Goal: Task Accomplishment & Management: Use online tool/utility

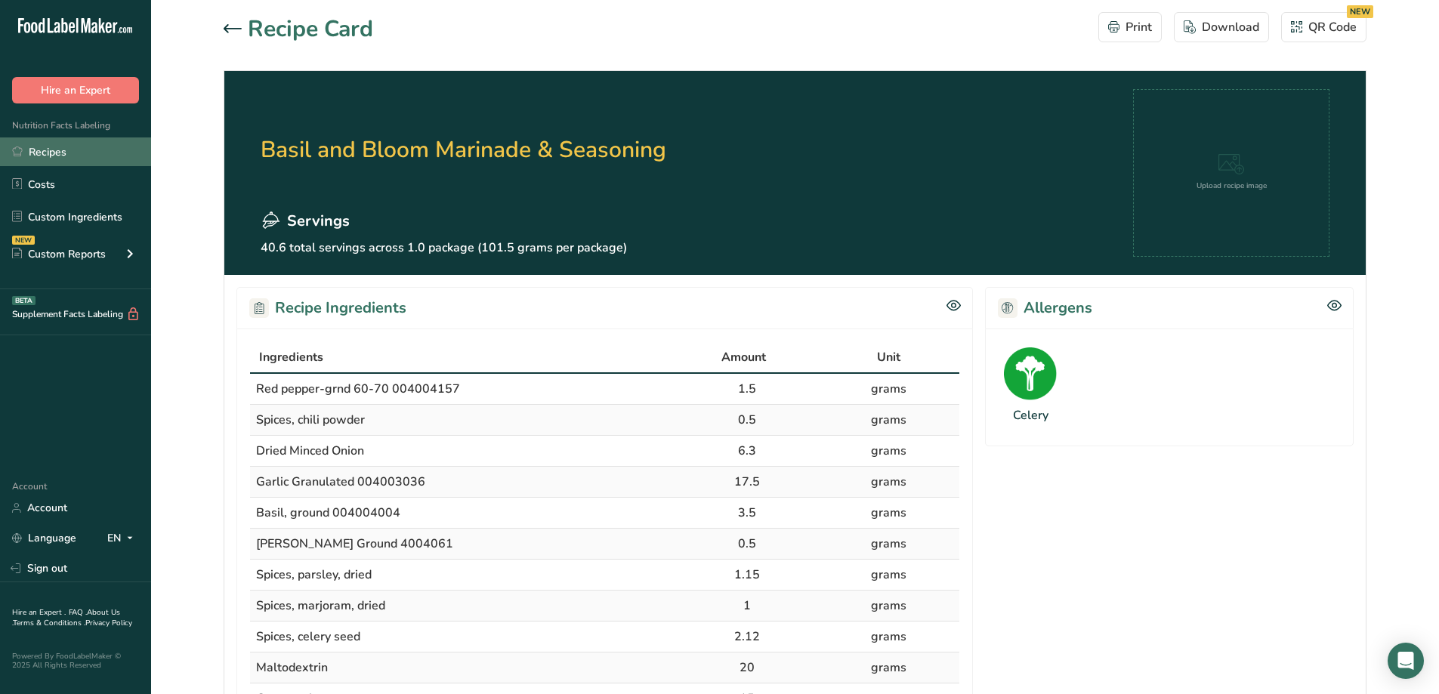
click at [53, 149] on link "Recipes" at bounding box center [75, 151] width 151 height 29
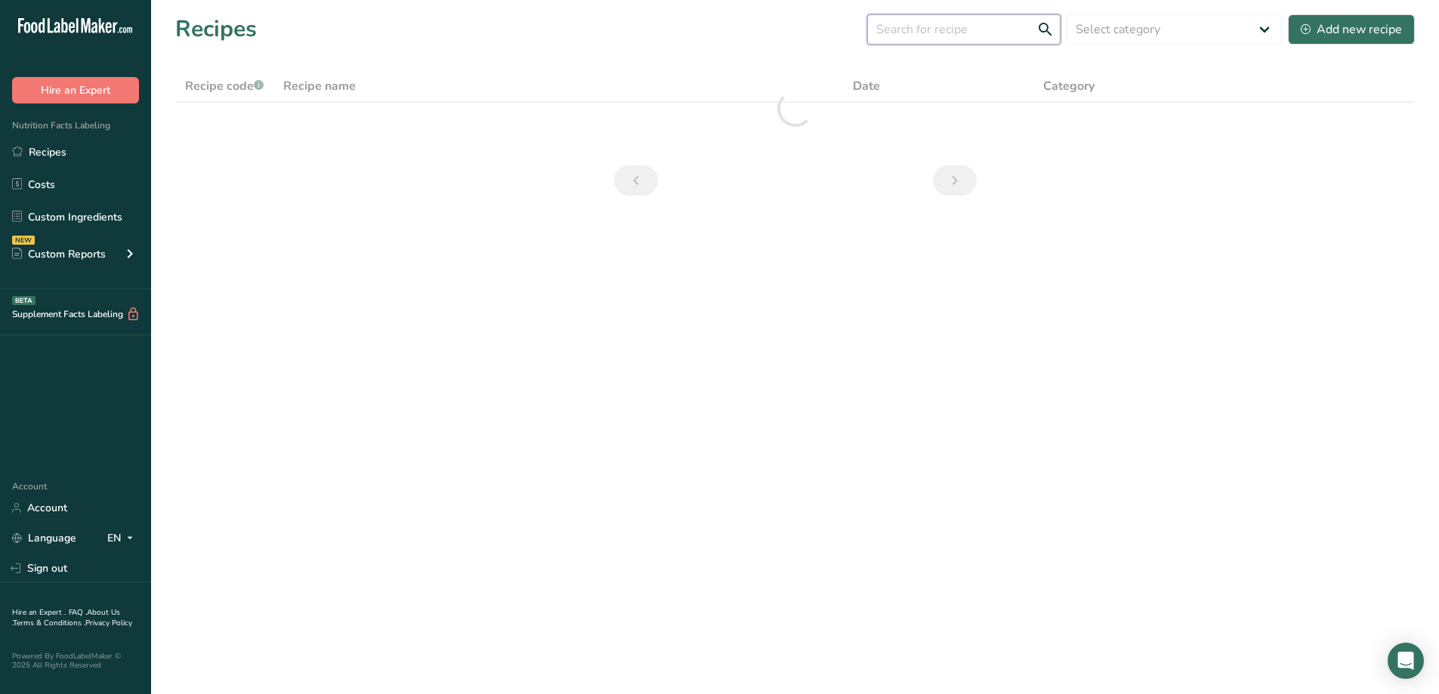
click at [1006, 39] on input "text" at bounding box center [963, 29] width 193 height 30
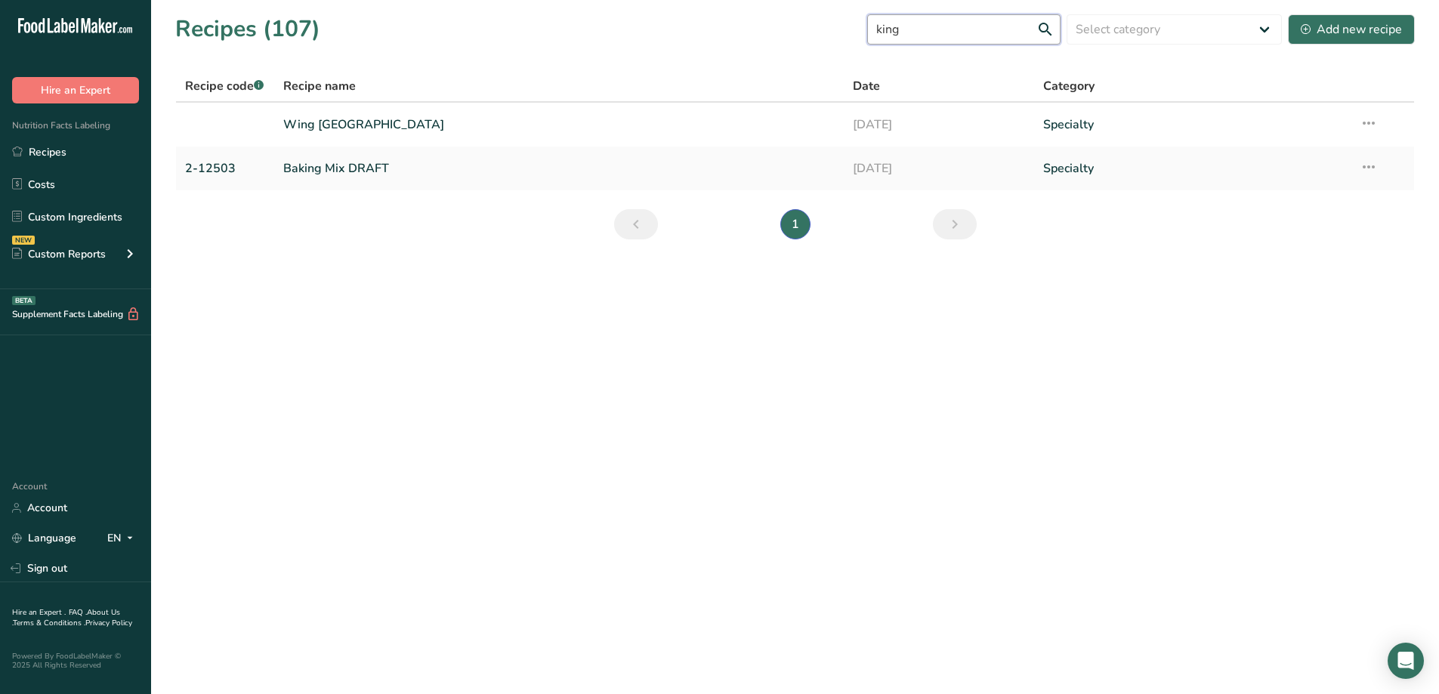
drag, startPoint x: 945, startPoint y: 32, endPoint x: 921, endPoint y: 29, distance: 23.5
click at [921, 29] on input "king" at bounding box center [963, 29] width 193 height 30
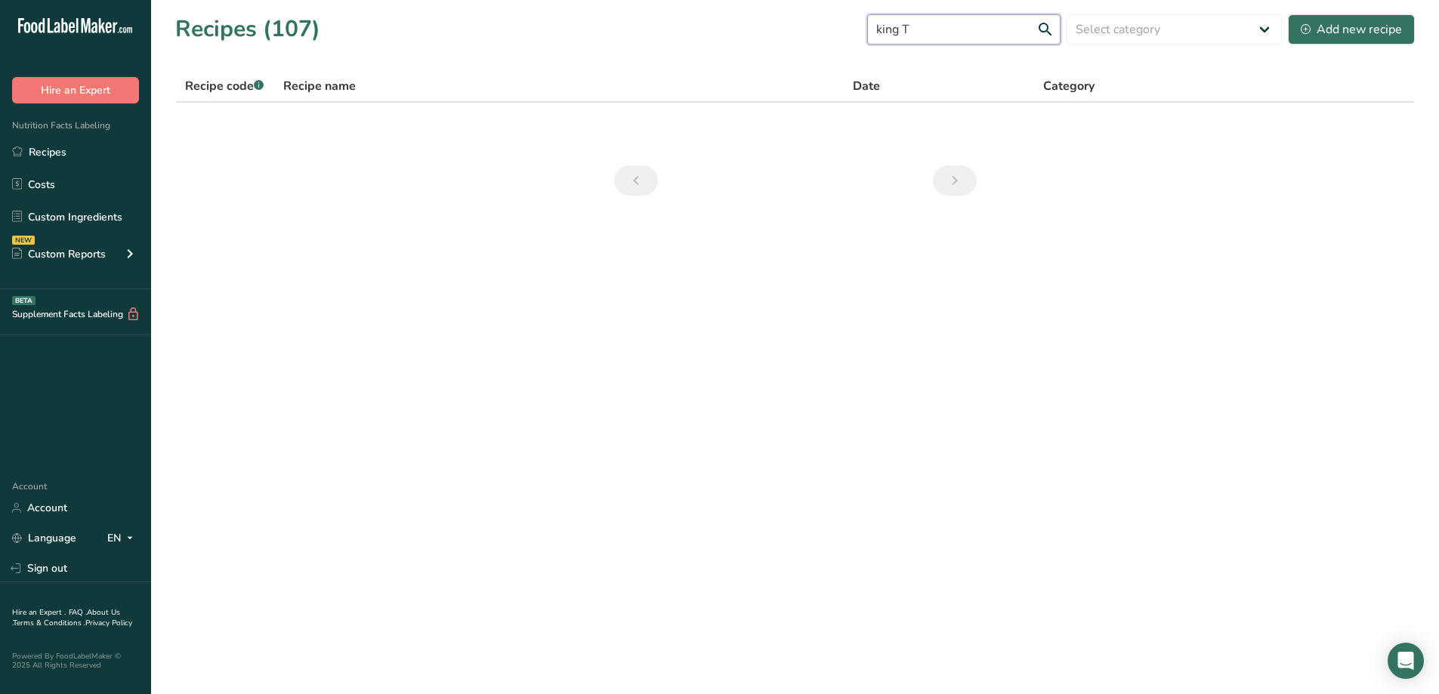
click at [975, 29] on input "king T" at bounding box center [963, 29] width 193 height 30
type input "k"
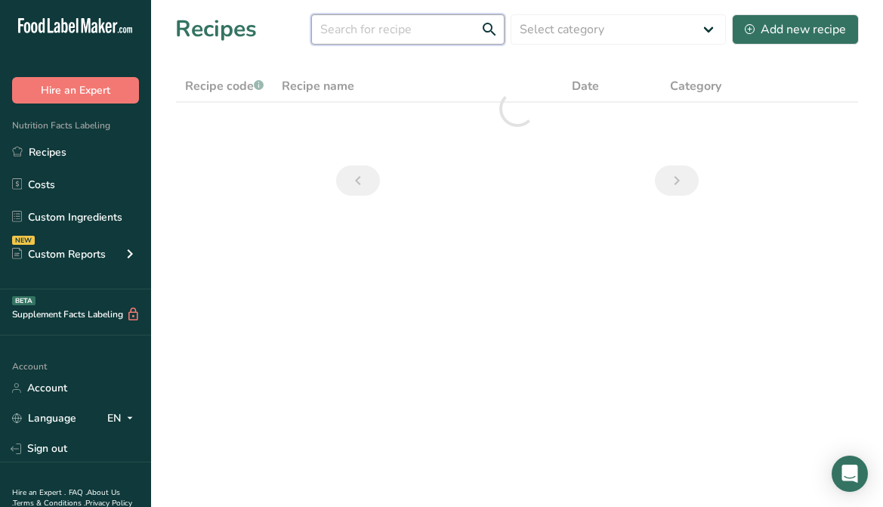
click at [406, 32] on input "text" at bounding box center [407, 29] width 193 height 30
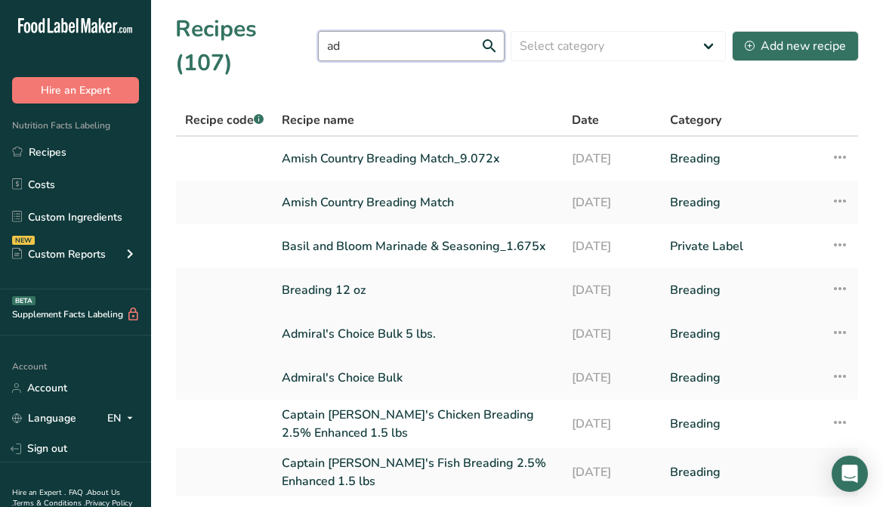
type input "ad"
click at [415, 318] on link "Admiral's Choice Bulk 5 lbs." at bounding box center [418, 334] width 272 height 32
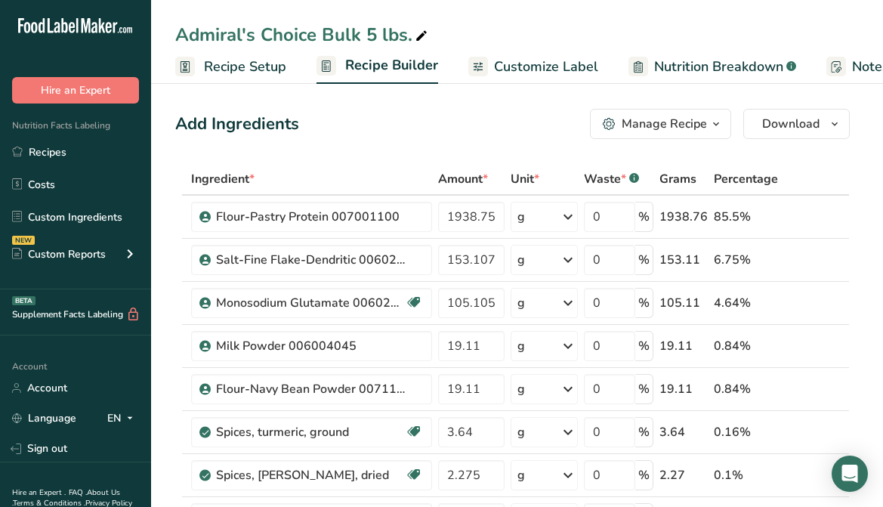
click at [508, 64] on span "Customize Label" at bounding box center [546, 67] width 104 height 20
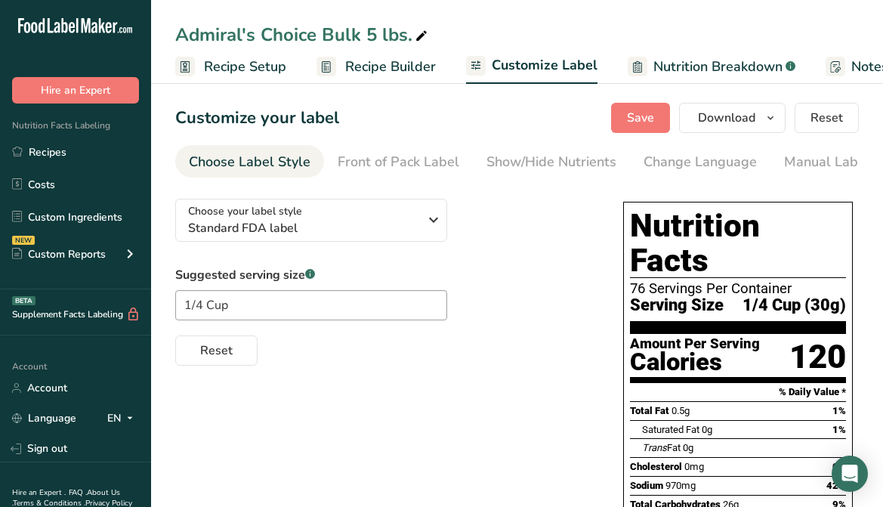
click at [403, 68] on span "Recipe Builder" at bounding box center [390, 67] width 91 height 20
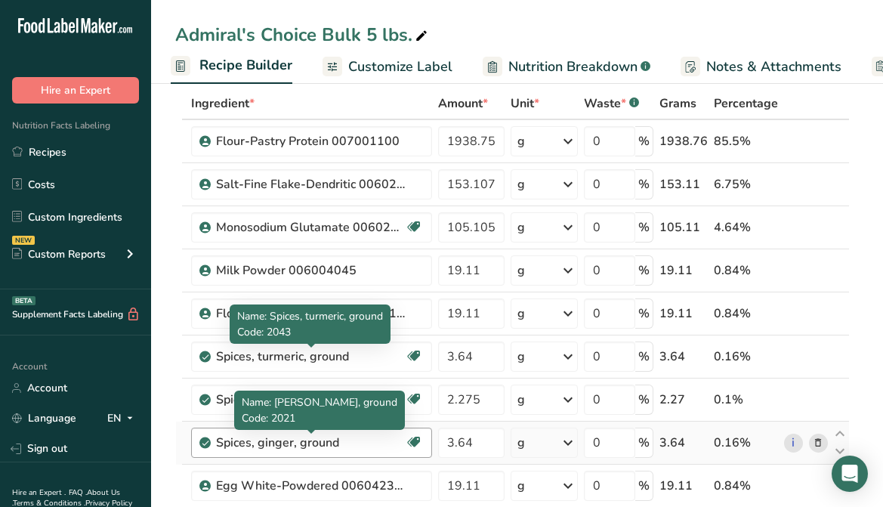
scroll to position [151, 0]
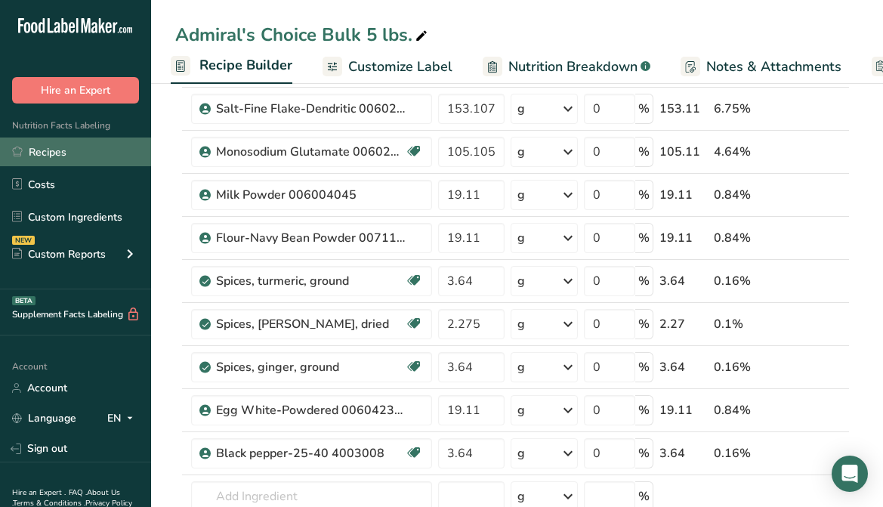
click at [54, 159] on link "Recipes" at bounding box center [75, 151] width 151 height 29
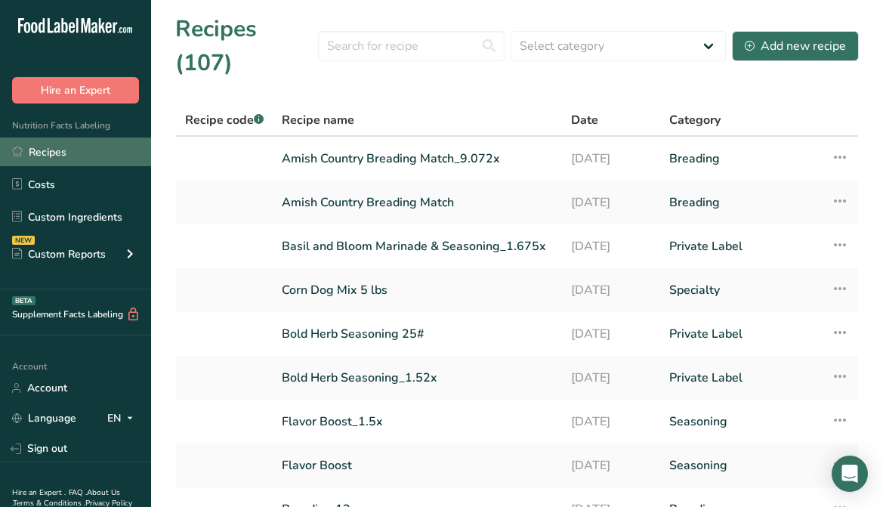
click at [39, 153] on link "Recipes" at bounding box center [75, 151] width 151 height 29
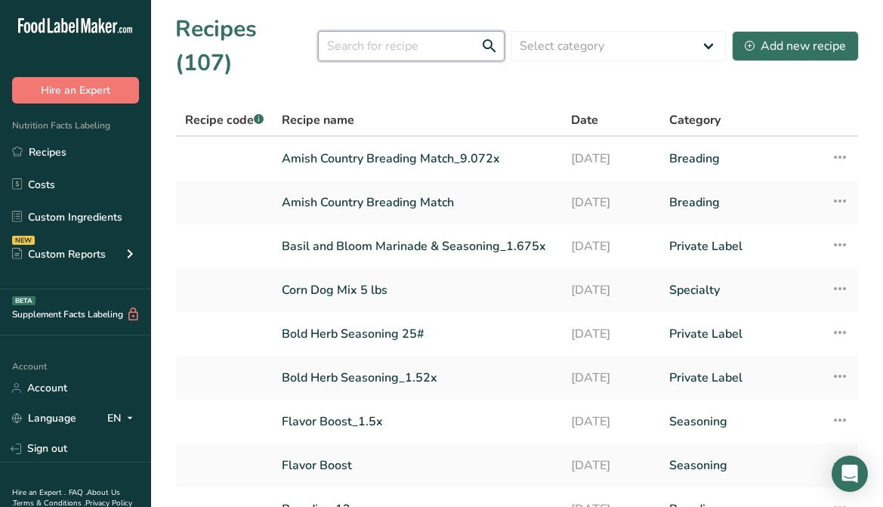
click at [402, 31] on input "text" at bounding box center [411, 46] width 186 height 30
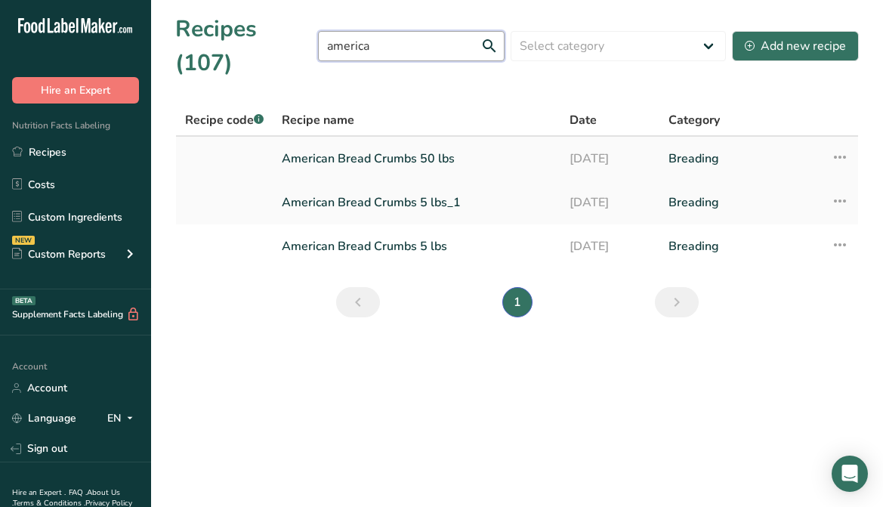
type input "america"
click at [426, 143] on link "American Bread Crumbs 50 lbs" at bounding box center [417, 159] width 270 height 32
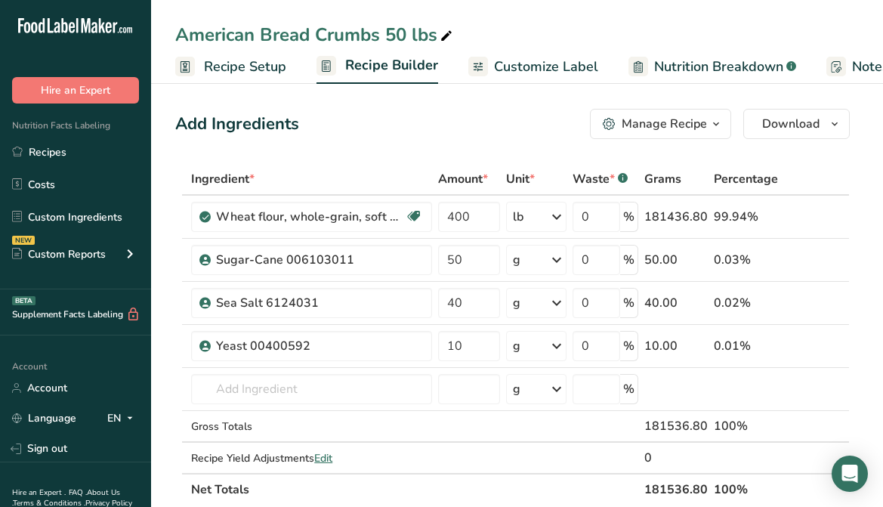
click at [508, 73] on span "Customize Label" at bounding box center [546, 67] width 104 height 20
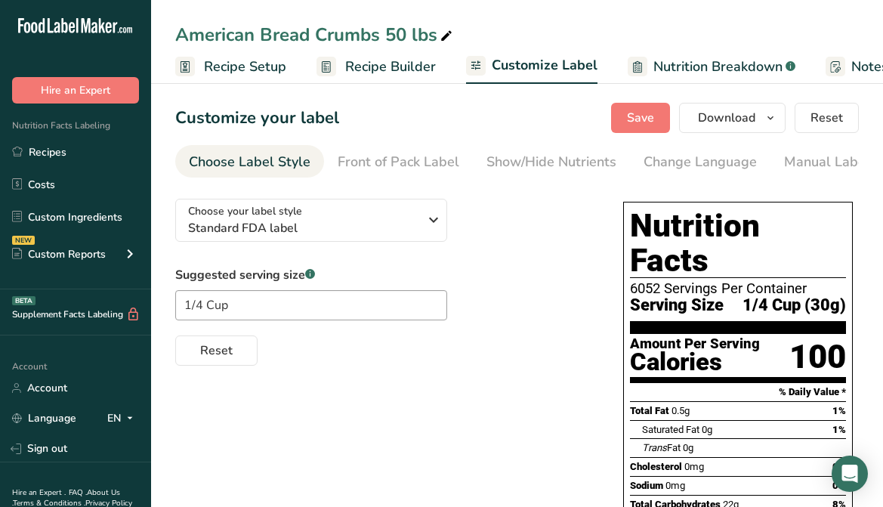
click at [386, 65] on span "Recipe Builder" at bounding box center [390, 67] width 91 height 20
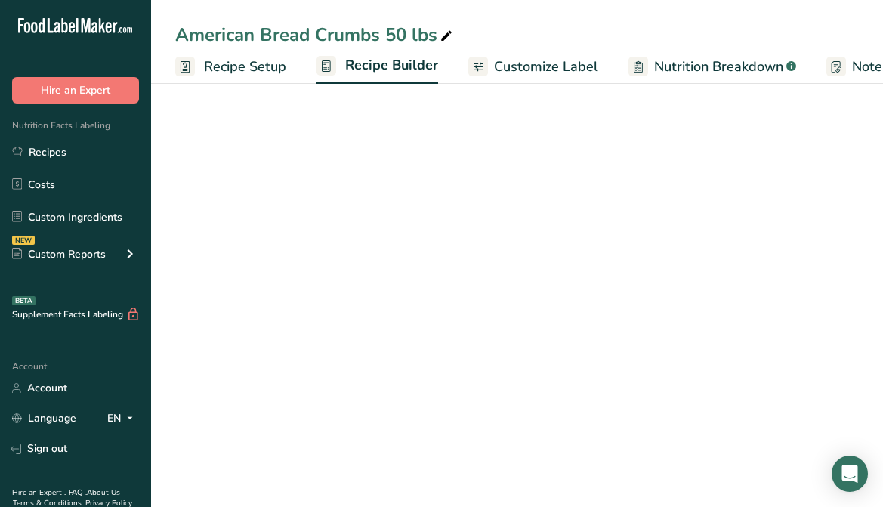
scroll to position [0, 146]
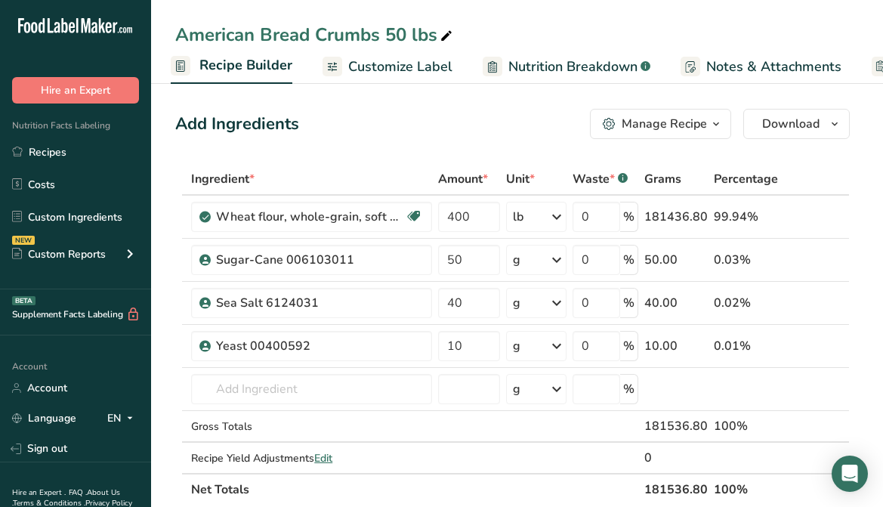
click at [434, 67] on span "Customize Label" at bounding box center [400, 67] width 104 height 20
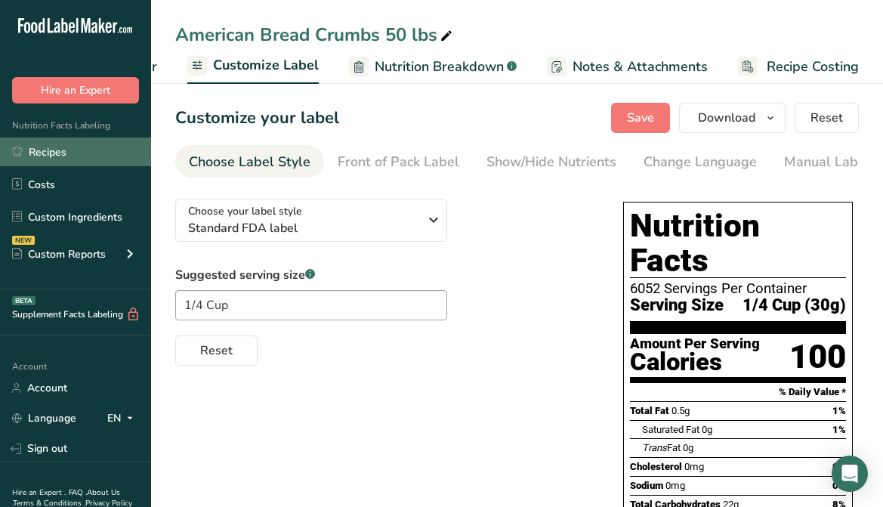
click at [46, 146] on link "Recipes" at bounding box center [75, 151] width 151 height 29
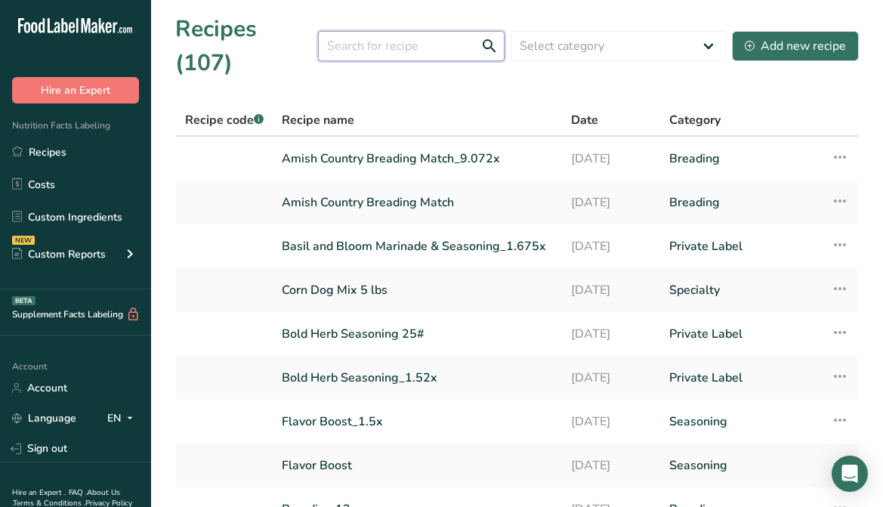
click at [396, 33] on input "text" at bounding box center [411, 46] width 186 height 30
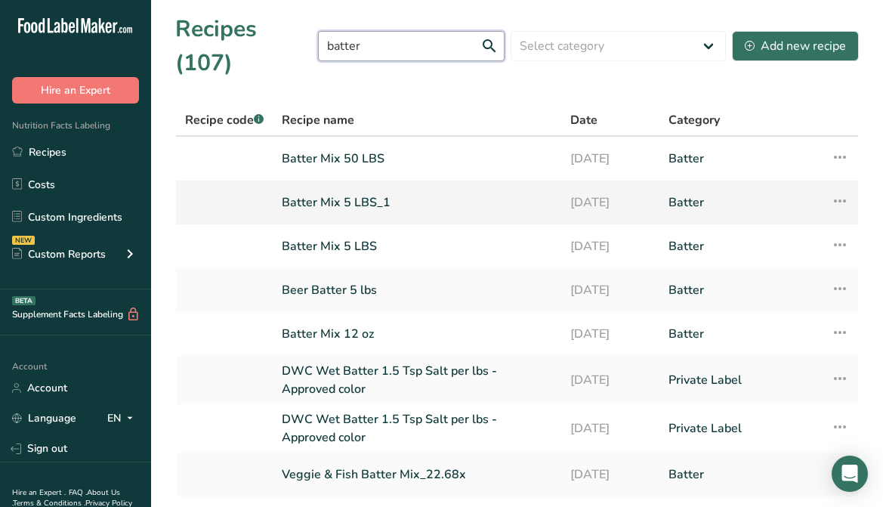
type input "batter"
click at [340, 187] on link "Batter Mix 5 LBS_1" at bounding box center [417, 203] width 270 height 32
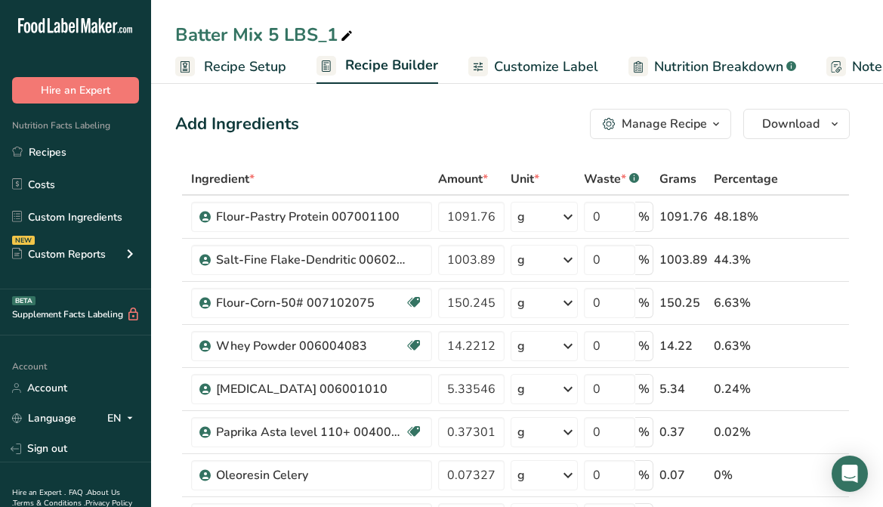
click at [514, 66] on span "Customize Label" at bounding box center [546, 67] width 104 height 20
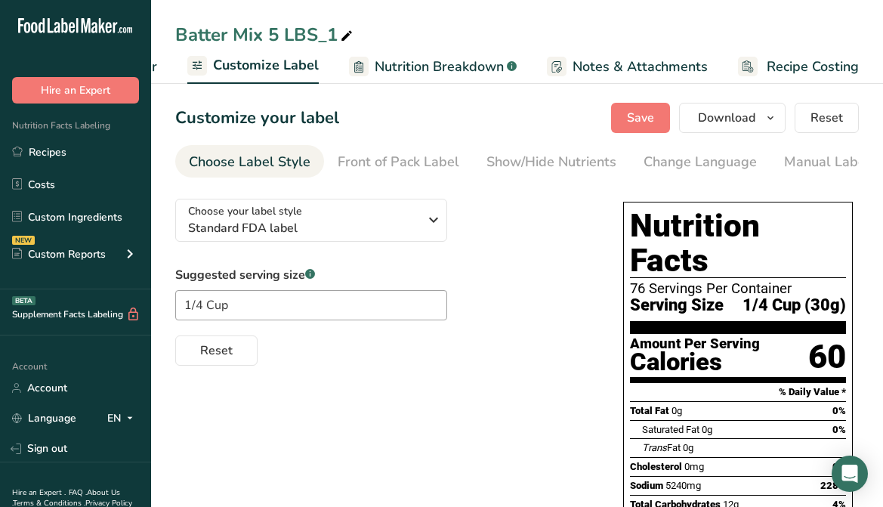
scroll to position [76, 0]
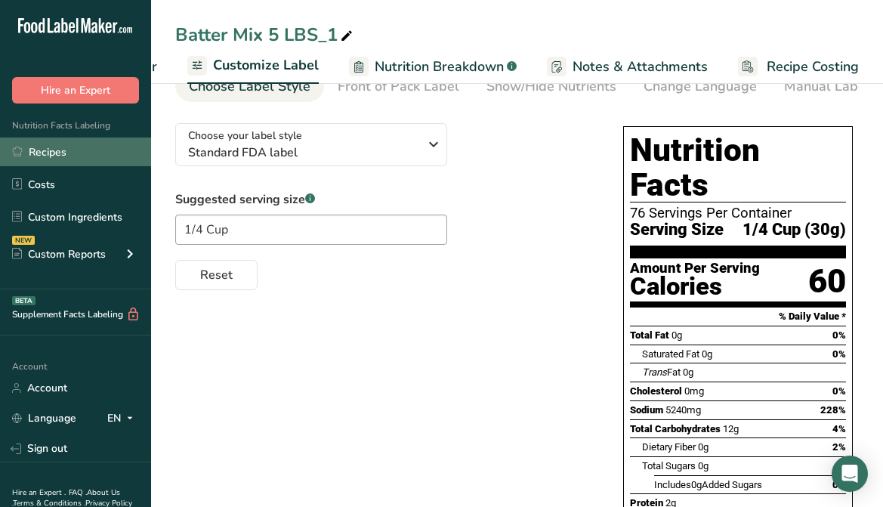
click at [42, 150] on link "Recipes" at bounding box center [75, 151] width 151 height 29
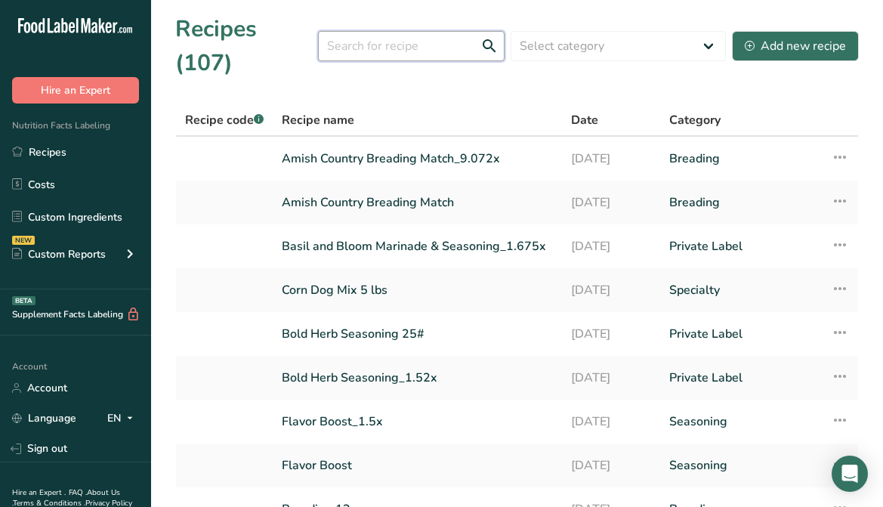
click at [409, 40] on input "text" at bounding box center [411, 46] width 186 height 30
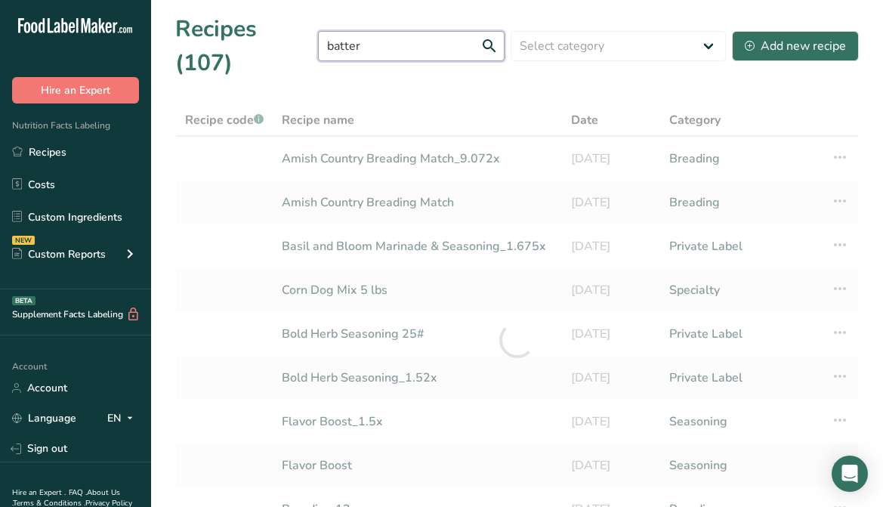
type input "batter"
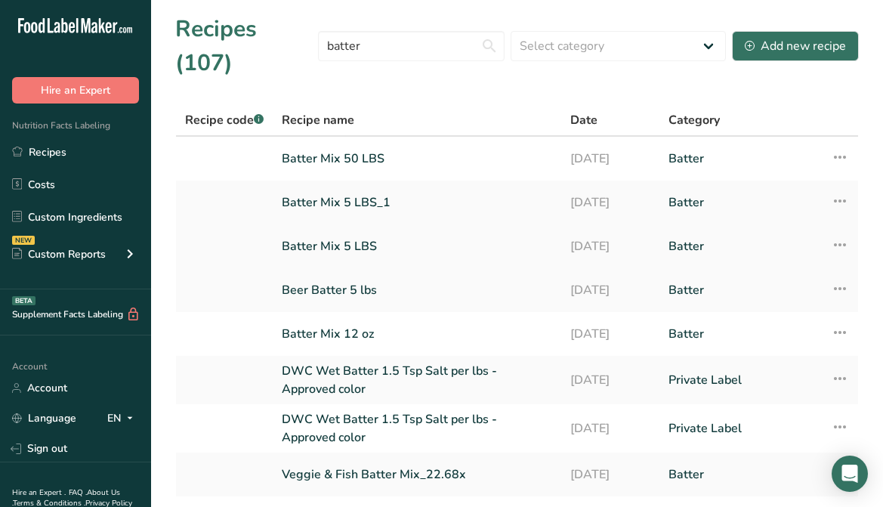
click at [363, 230] on link "Batter Mix 5 LBS" at bounding box center [417, 246] width 270 height 32
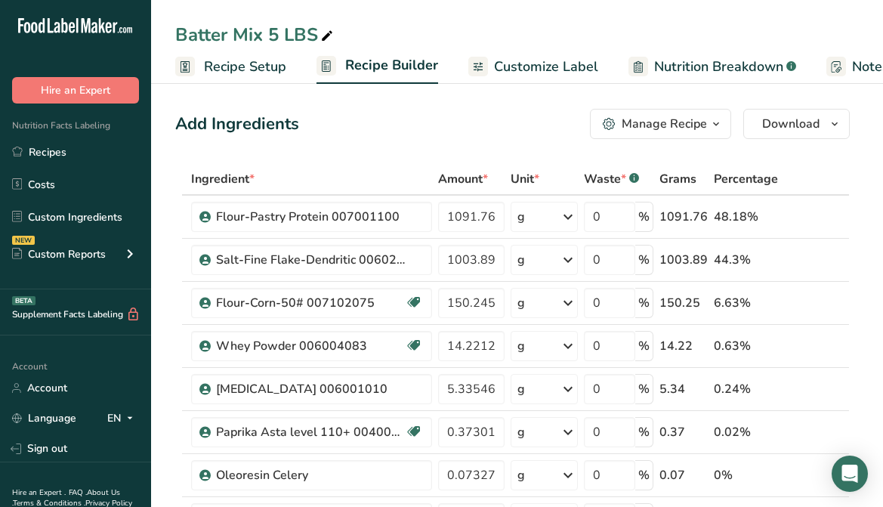
click at [509, 69] on span "Customize Label" at bounding box center [546, 67] width 104 height 20
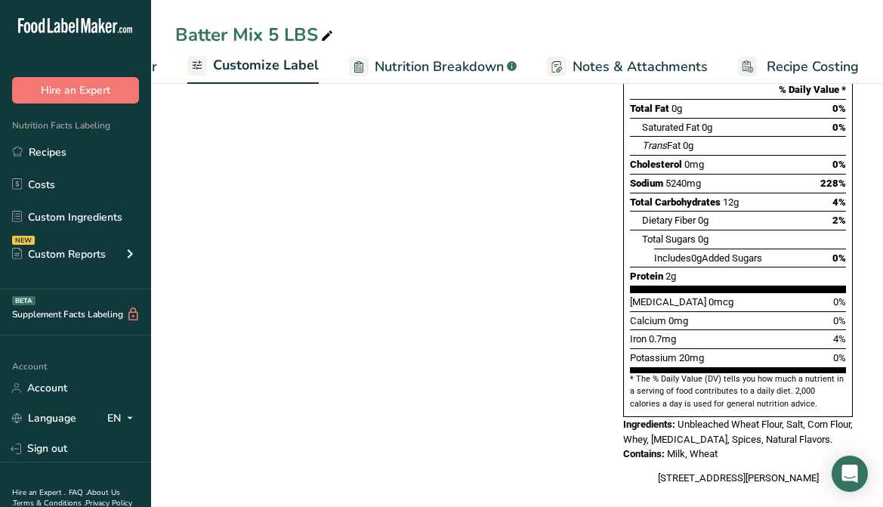
scroll to position [334, 0]
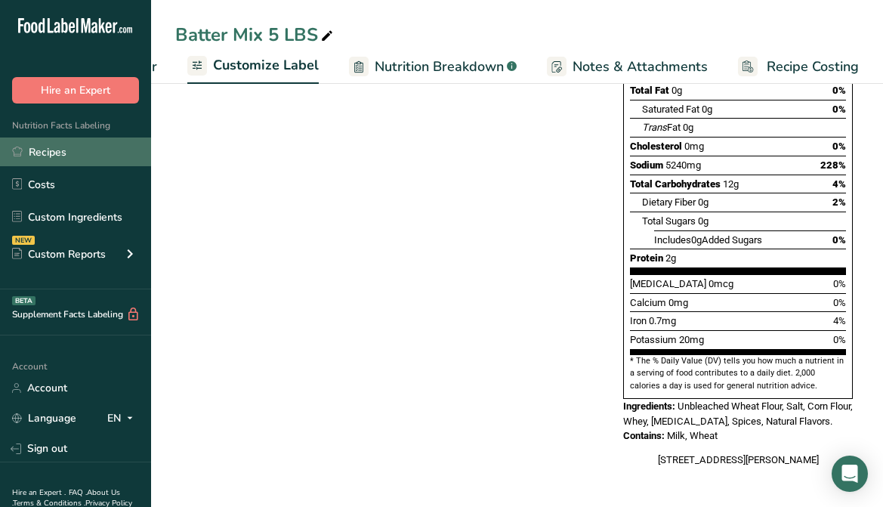
click at [63, 158] on link "Recipes" at bounding box center [75, 151] width 151 height 29
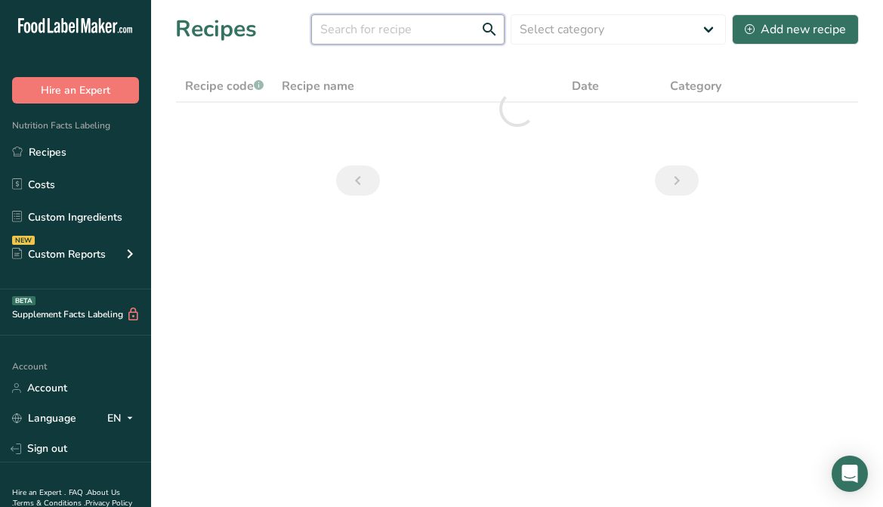
click at [444, 37] on input "text" at bounding box center [407, 29] width 193 height 30
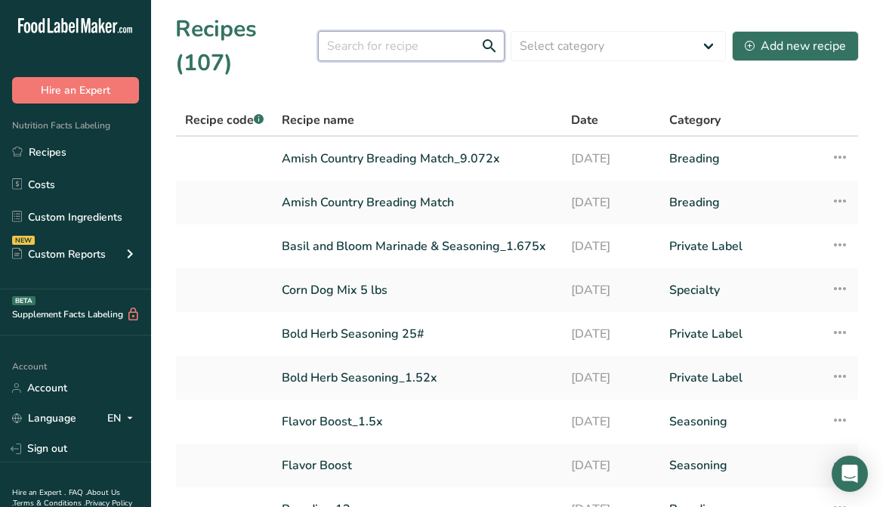
drag, startPoint x: 419, startPoint y: 31, endPoint x: 397, endPoint y: 19, distance: 25.7
click at [418, 31] on input "text" at bounding box center [411, 46] width 186 height 30
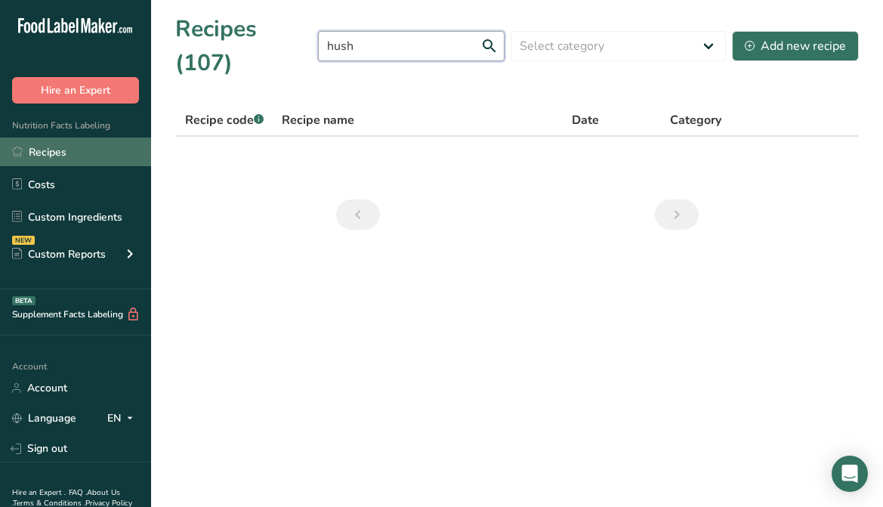
type input "hush"
click at [37, 146] on link "Recipes" at bounding box center [75, 151] width 151 height 29
click at [48, 146] on link "Recipes" at bounding box center [75, 151] width 151 height 29
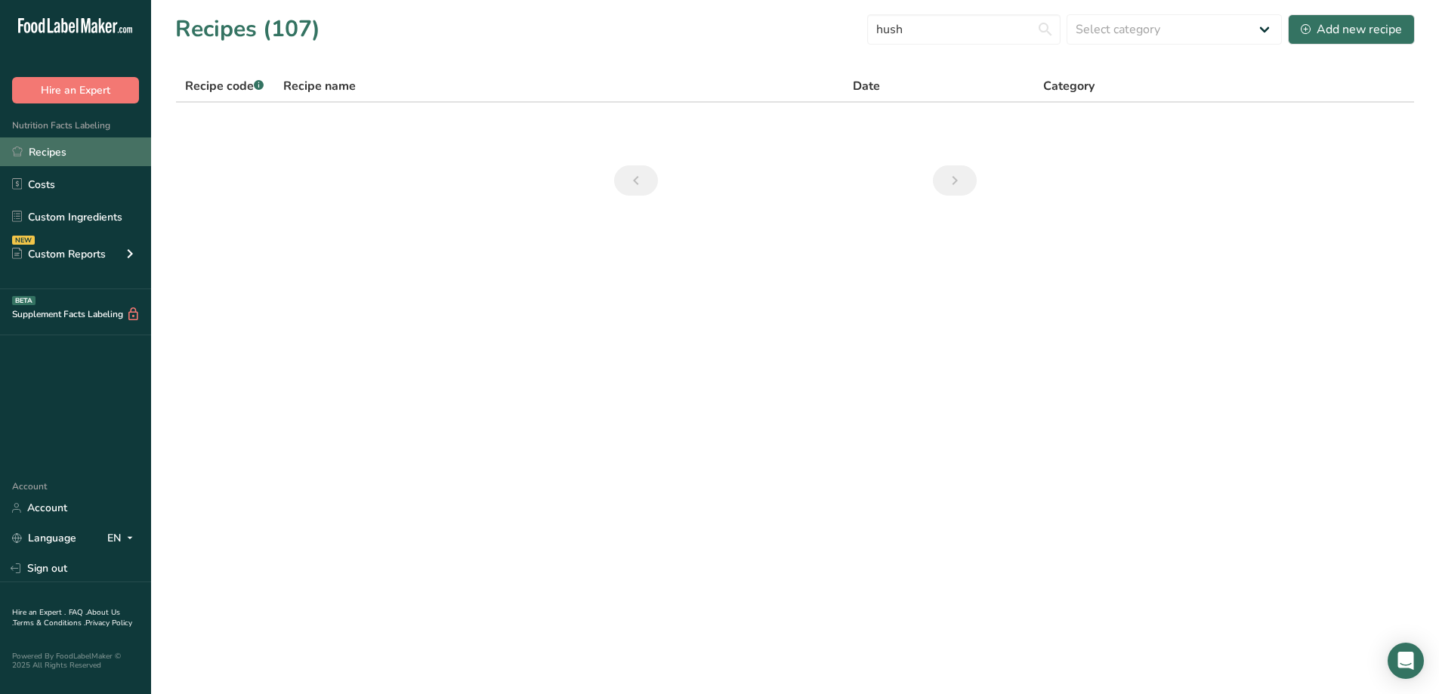
click at [79, 152] on link "Recipes" at bounding box center [75, 151] width 151 height 29
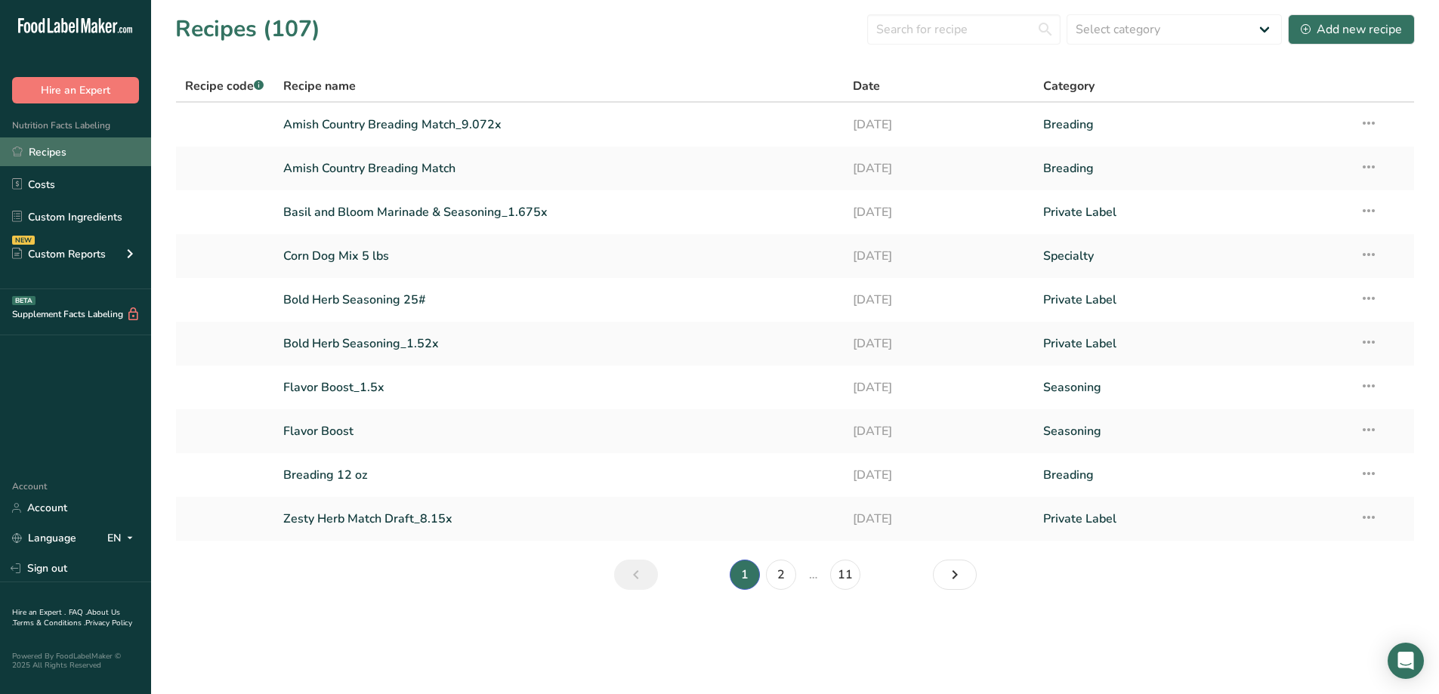
click at [45, 155] on link "Recipes" at bounding box center [75, 151] width 151 height 29
click at [46, 150] on link "Recipes" at bounding box center [75, 151] width 151 height 29
click at [938, 26] on input "text" at bounding box center [963, 29] width 193 height 30
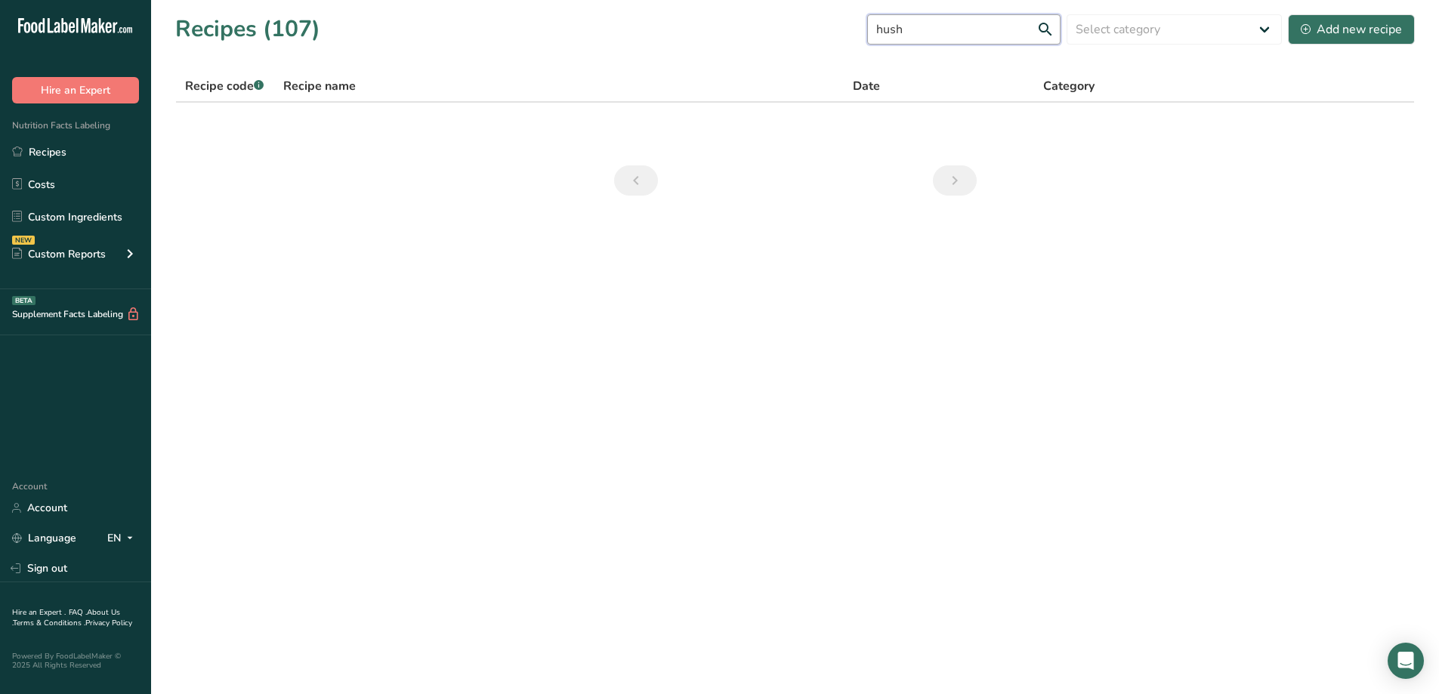
drag, startPoint x: 1040, startPoint y: 301, endPoint x: 925, endPoint y: 36, distance: 289.2
click at [925, 36] on input "hush" at bounding box center [963, 29] width 193 height 30
drag, startPoint x: 865, startPoint y: 36, endPoint x: 841, endPoint y: 31, distance: 24.0
click at [851, 39] on div "Recipes (107) hush Select category All Baked Goods Batter Beverages Breading Co…" at bounding box center [794, 29] width 1239 height 34
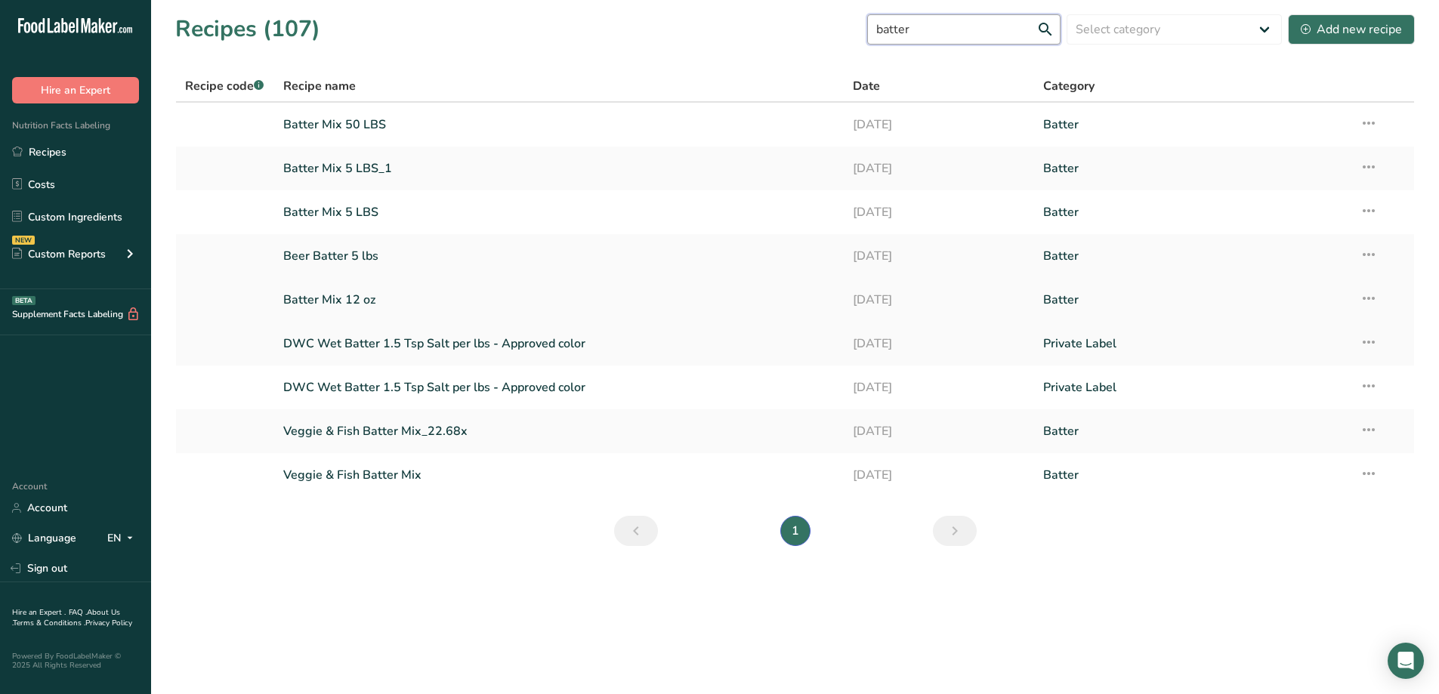
type input "batter"
click at [363, 298] on link "Batter Mix 12 oz" at bounding box center [559, 300] width 552 height 32
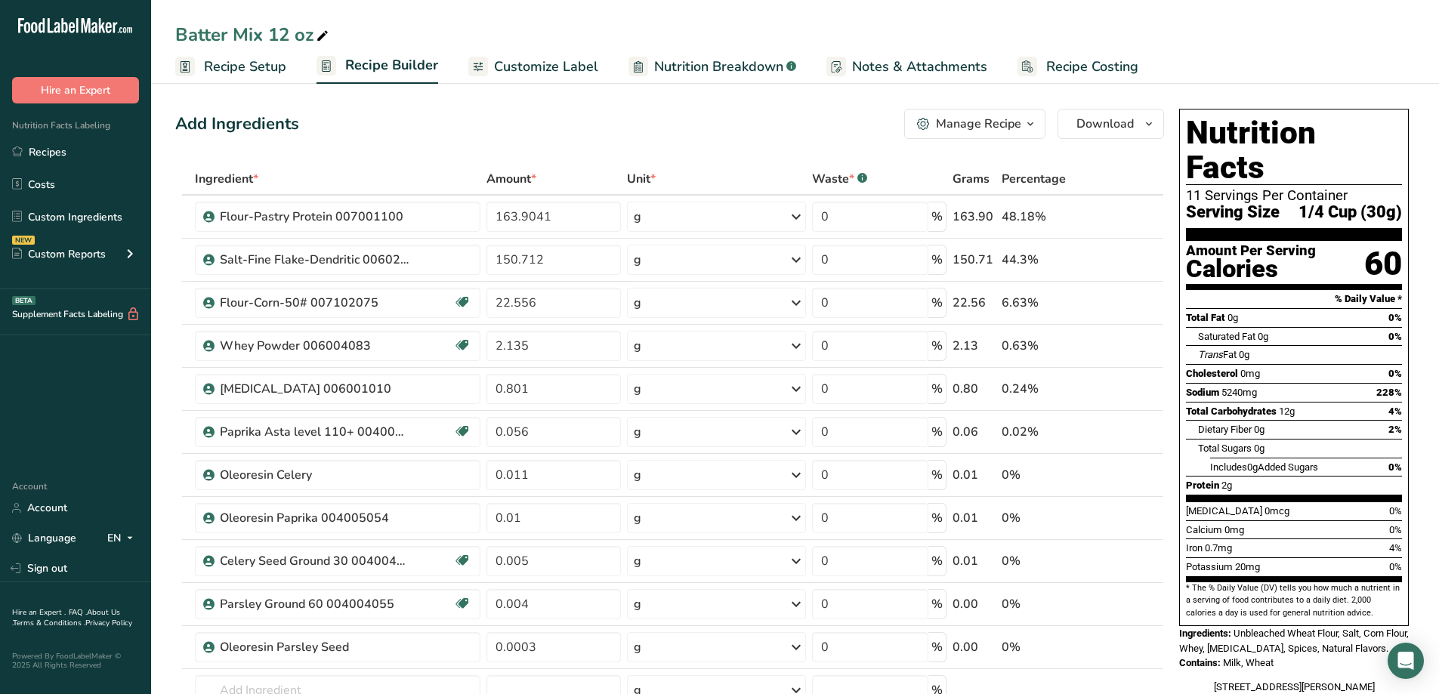
drag, startPoint x: 1252, startPoint y: 650, endPoint x: 1198, endPoint y: 675, distance: 59.1
click at [1199, 683] on div "3415 Wayland Dr. Jackson, MI 49202" at bounding box center [1294, 687] width 230 height 15
drag, startPoint x: 381, startPoint y: 342, endPoint x: 437, endPoint y: 146, distance: 204.4
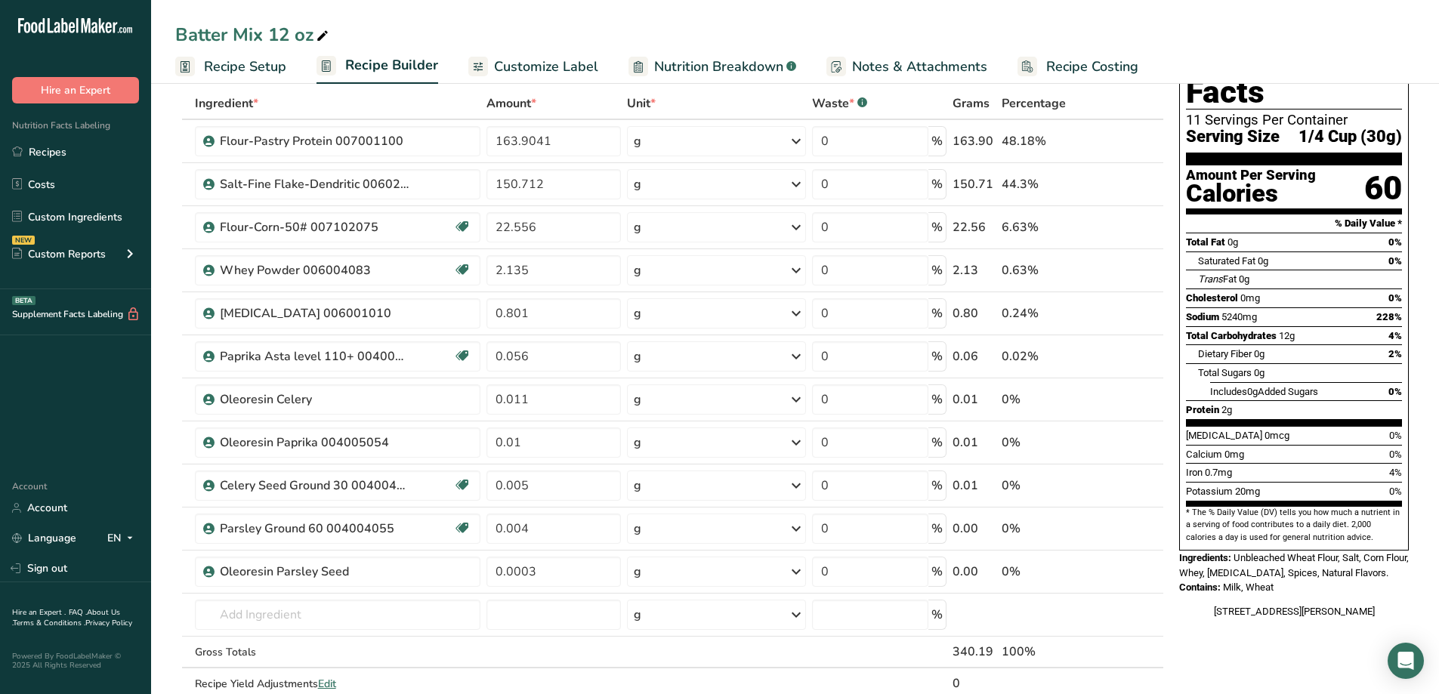
click at [508, 66] on span "Customize Label" at bounding box center [546, 67] width 104 height 20
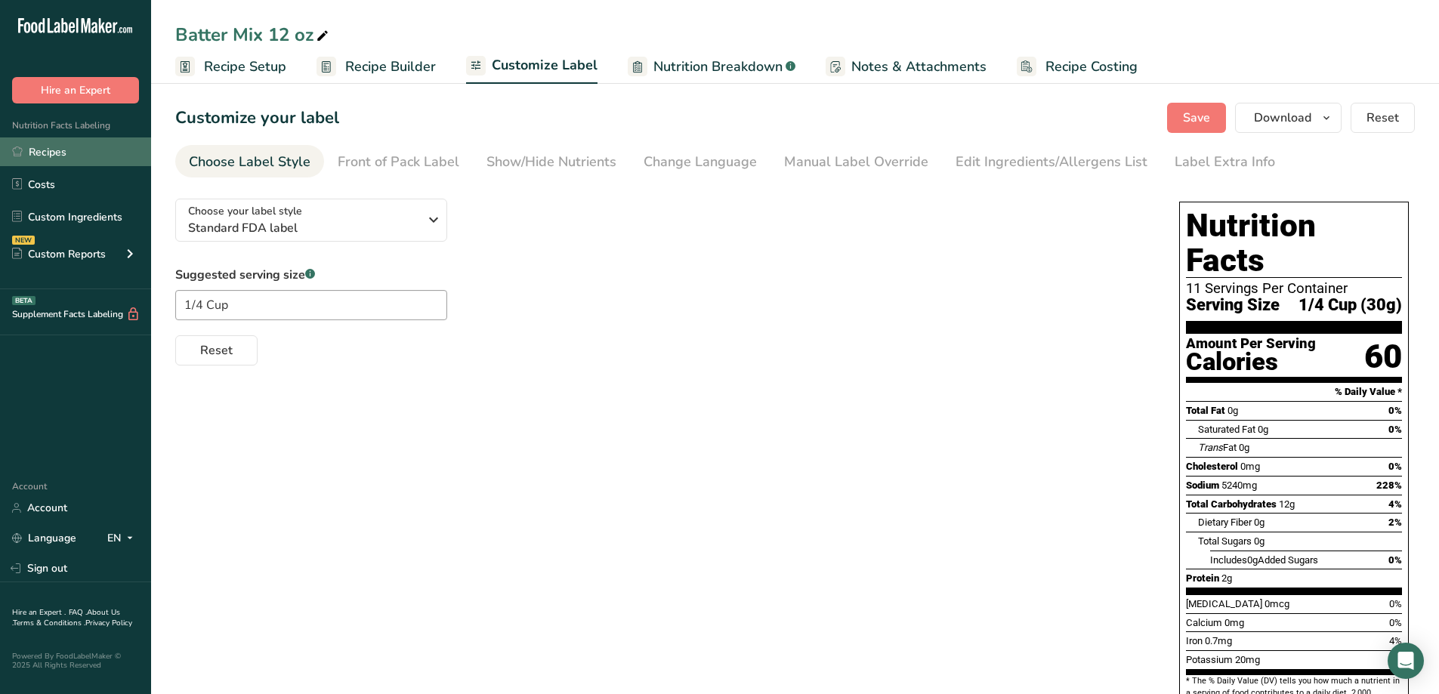
click at [46, 151] on link "Recipes" at bounding box center [75, 151] width 151 height 29
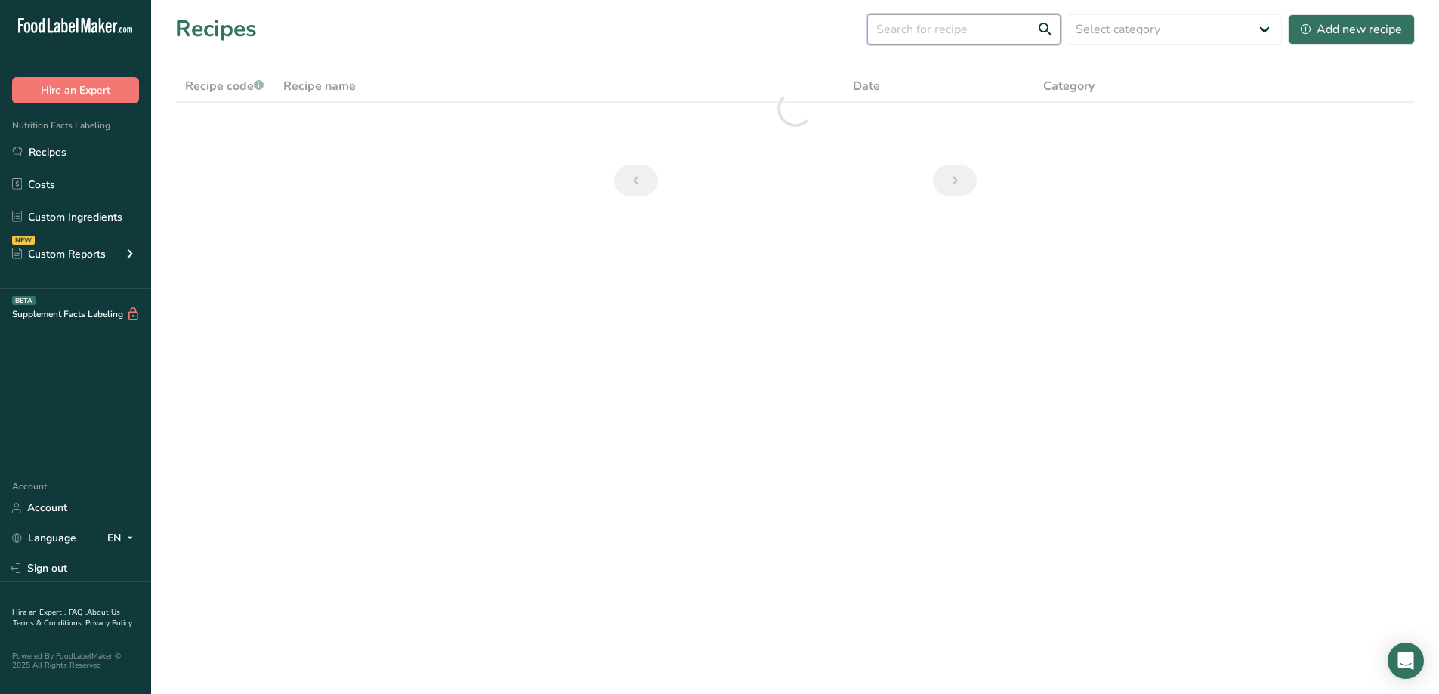
click at [949, 34] on input "text" at bounding box center [963, 29] width 193 height 30
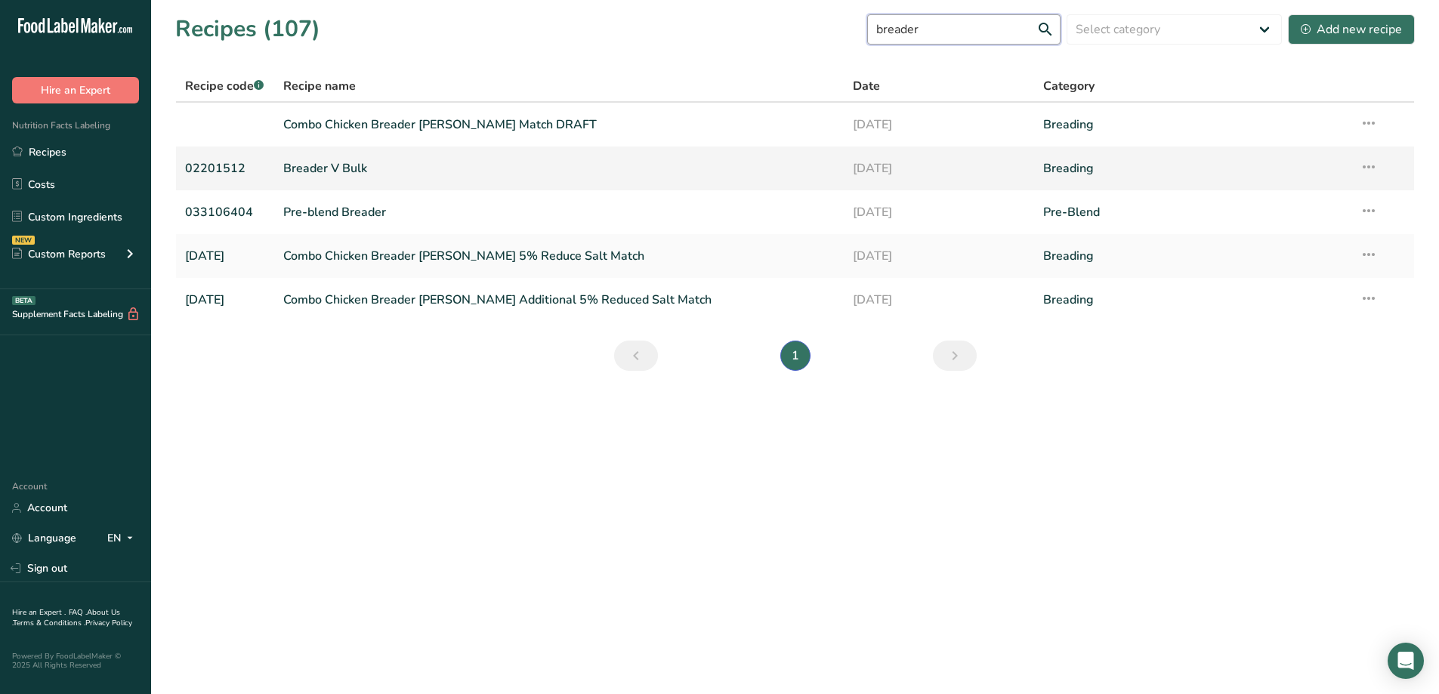
type input "breader"
click at [369, 181] on link "Breader V Bulk" at bounding box center [559, 169] width 552 height 32
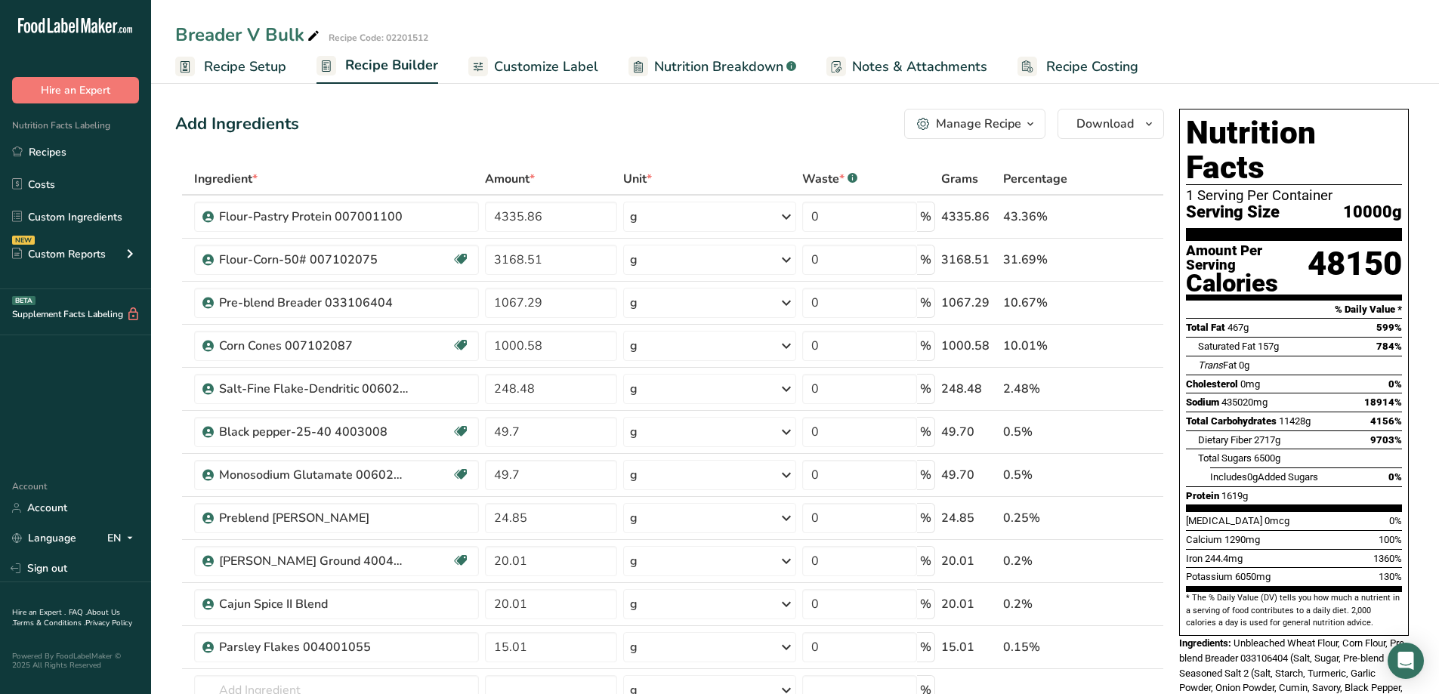
click at [258, 63] on span "Recipe Setup" at bounding box center [245, 67] width 82 height 20
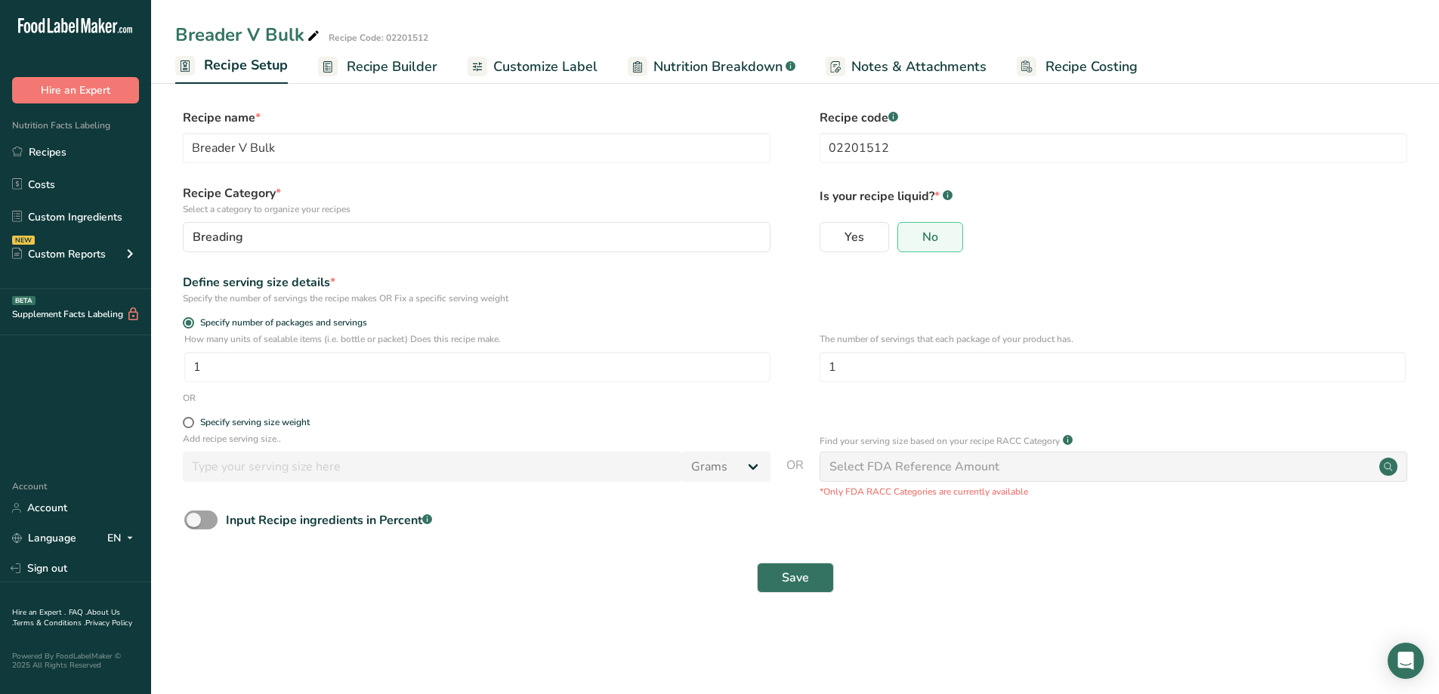
click at [1024, 580] on div "Save" at bounding box center [794, 578] width 1221 height 30
click at [186, 424] on span at bounding box center [188, 422] width 11 height 11
click at [186, 424] on input "Specify serving size weight" at bounding box center [188, 423] width 10 height 10
radio input "true"
radio input "false"
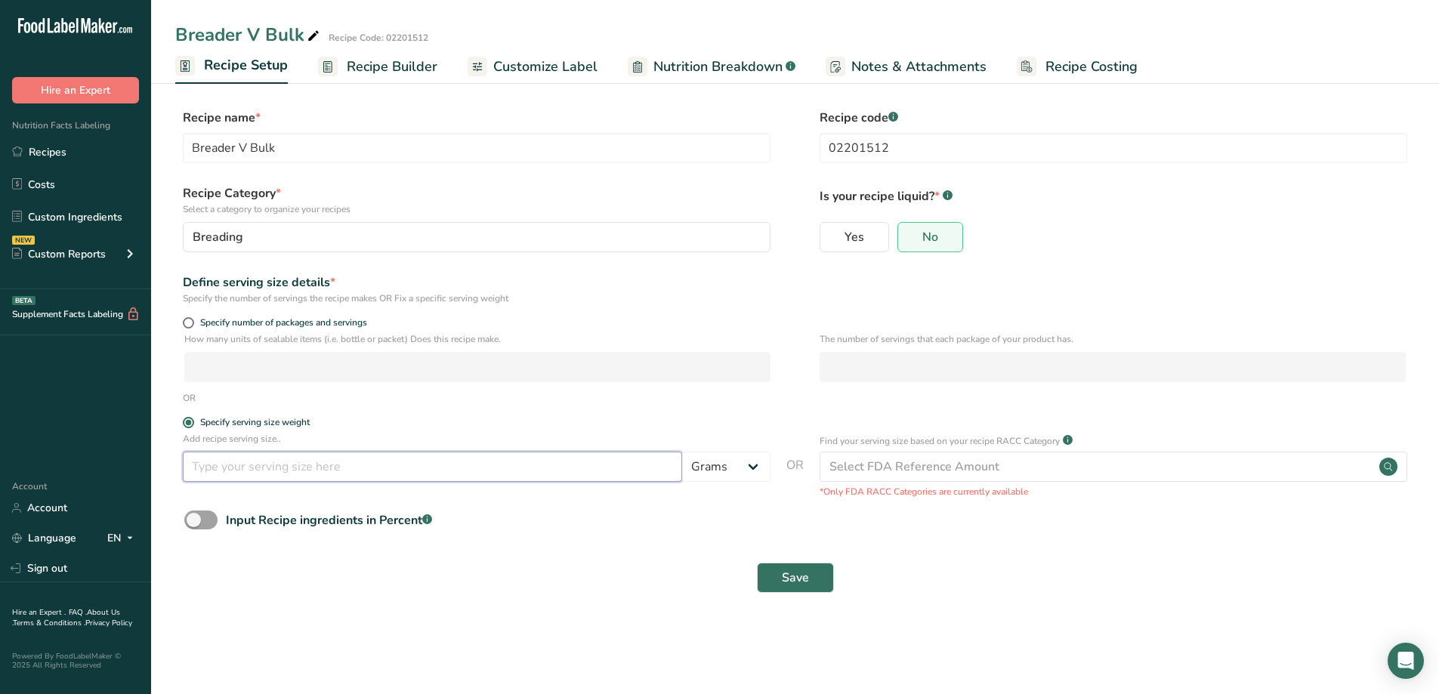
click at [298, 462] on input "number" at bounding box center [432, 467] width 499 height 30
type input "30"
click at [650, 613] on section "Recipe name * Breader V Bulk Recipe code .a-a{fill:#347362;}.b-a{fill:#fff;} 02…" at bounding box center [795, 353] width 1288 height 548
click at [395, 58] on span "Recipe Builder" at bounding box center [392, 67] width 91 height 20
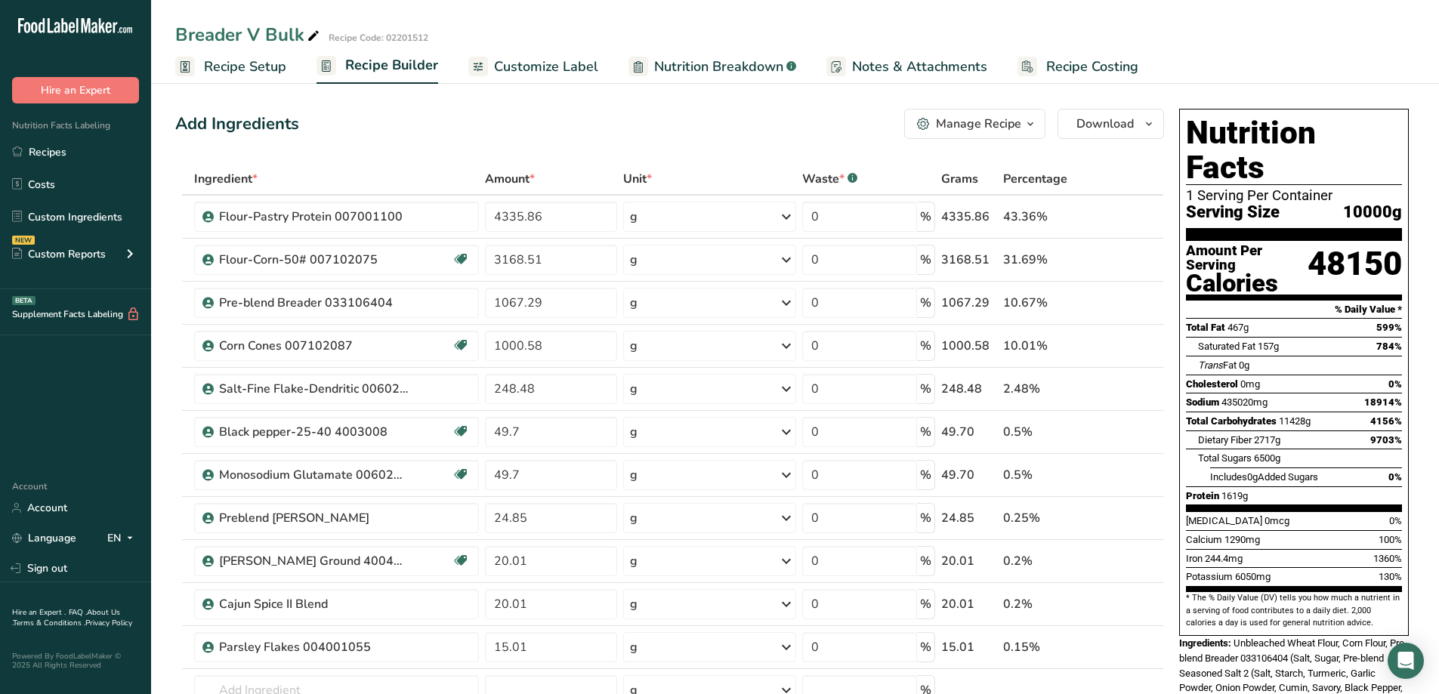
click at [545, 63] on span "Customize Label" at bounding box center [546, 67] width 104 height 20
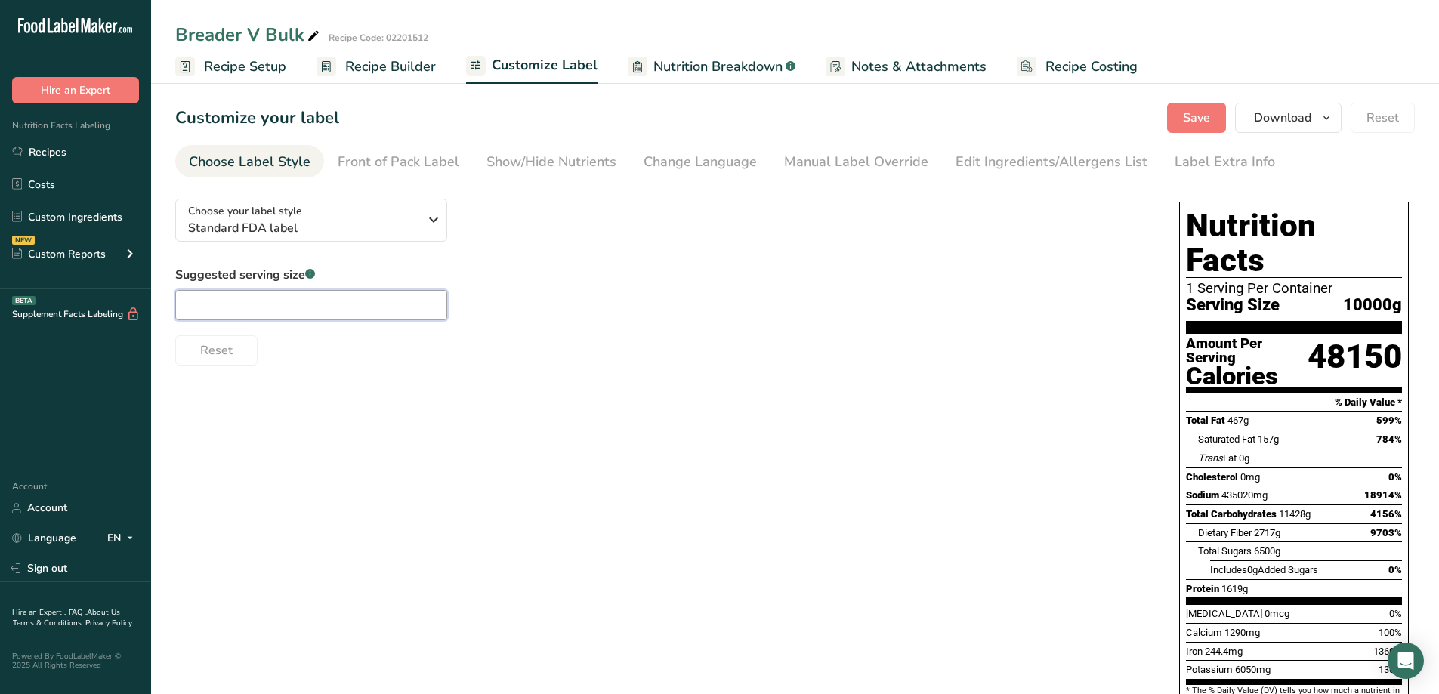
click at [332, 309] on input "text" at bounding box center [311, 305] width 272 height 30
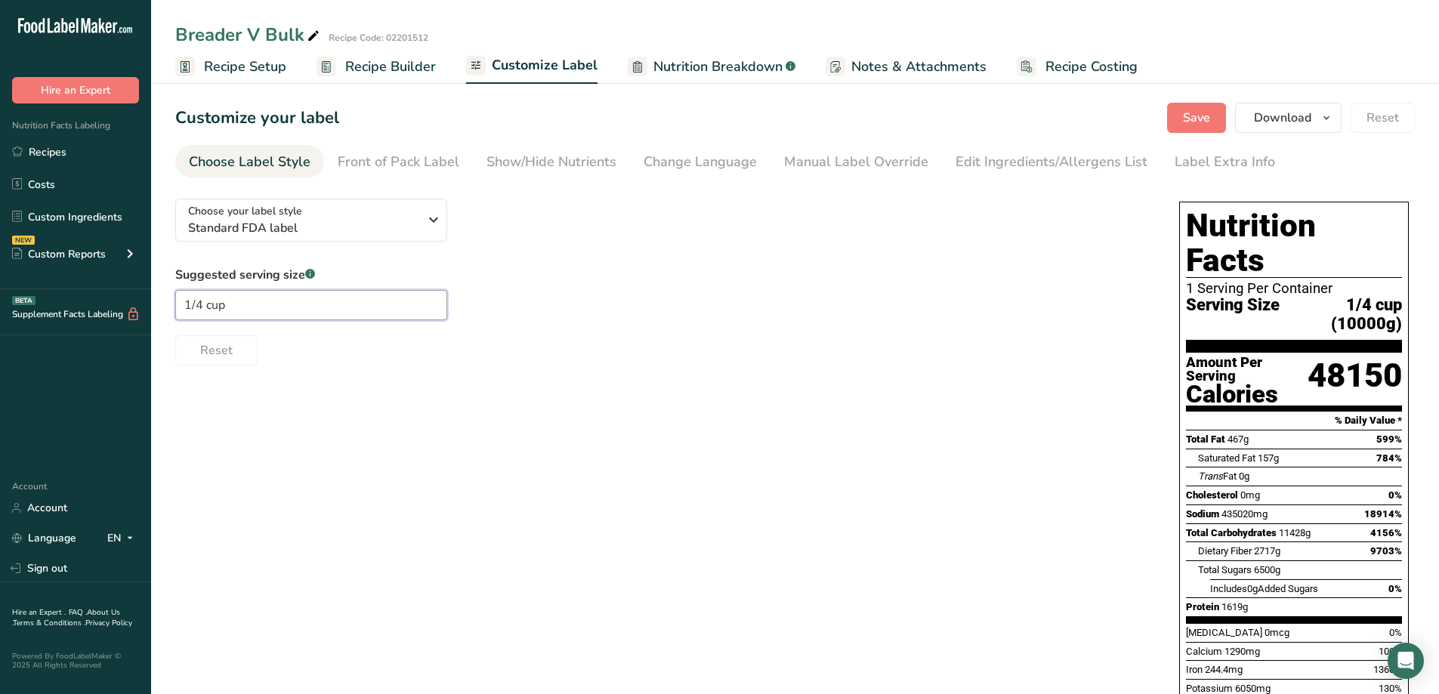
type input "1/4 cup"
click at [762, 412] on div "Choose your label style Standard FDA label USA (FDA) Standard FDA label Tabular…" at bounding box center [794, 606] width 1239 height 838
click at [233, 64] on span "Recipe Setup" at bounding box center [245, 67] width 82 height 20
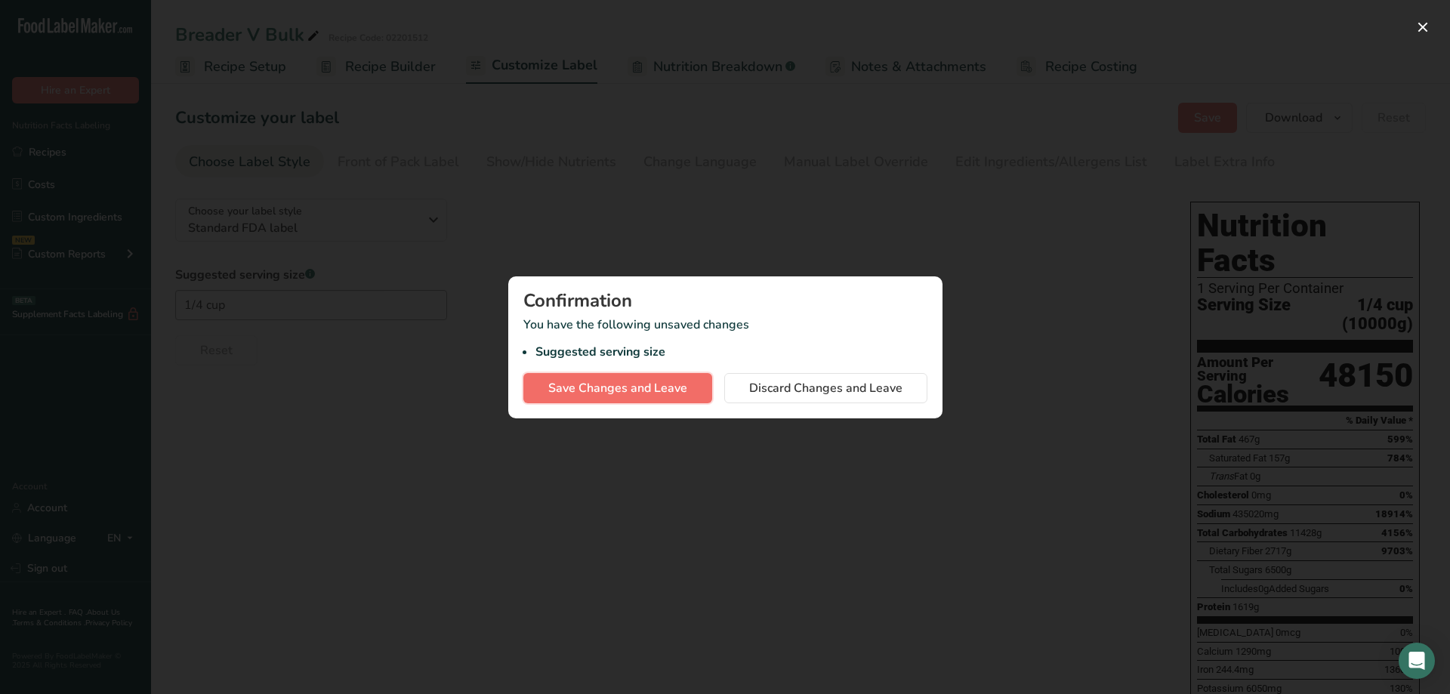
click at [673, 394] on span "Save Changes and Leave" at bounding box center [617, 388] width 139 height 18
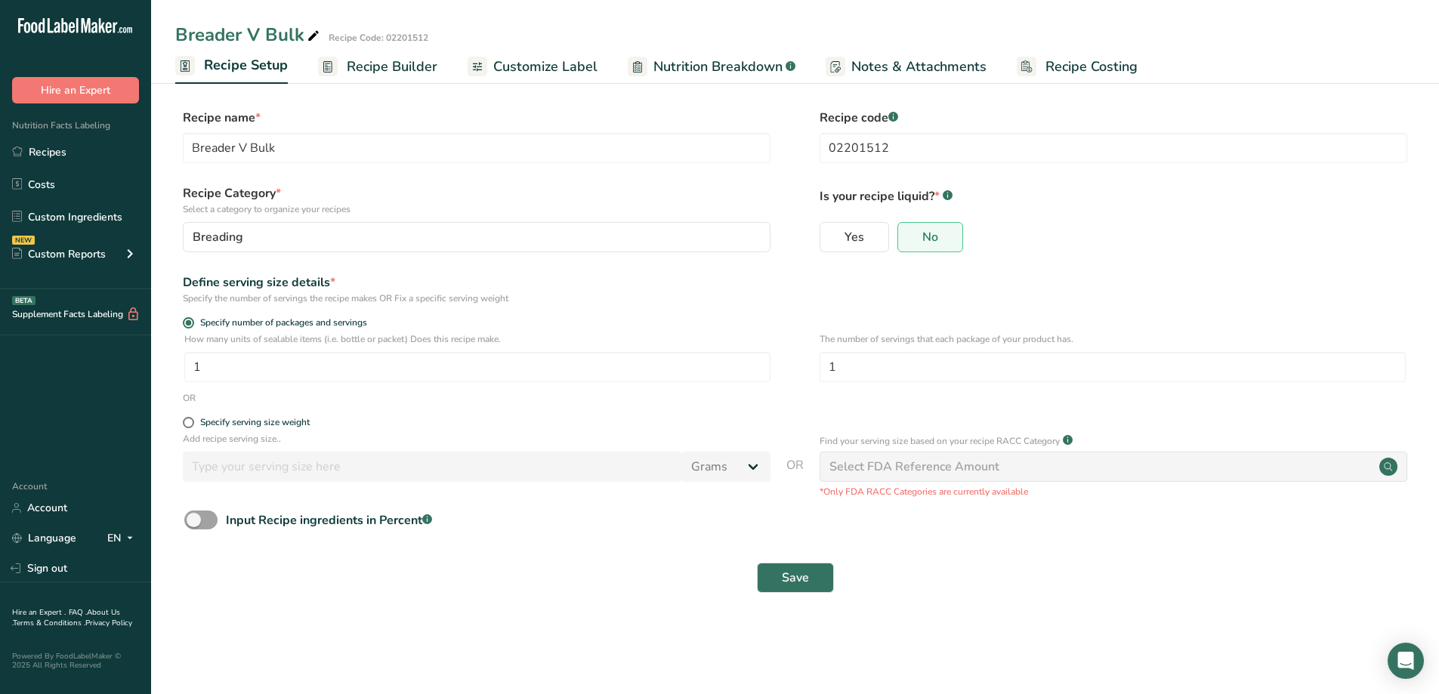
click at [178, 424] on div "Specify serving size weight" at bounding box center [794, 424] width 1239 height 15
click at [182, 424] on div "Specify serving size weight" at bounding box center [794, 424] width 1239 height 15
click at [189, 425] on span at bounding box center [188, 422] width 11 height 11
click at [189, 425] on input "Specify serving size weight" at bounding box center [188, 423] width 10 height 10
radio input "true"
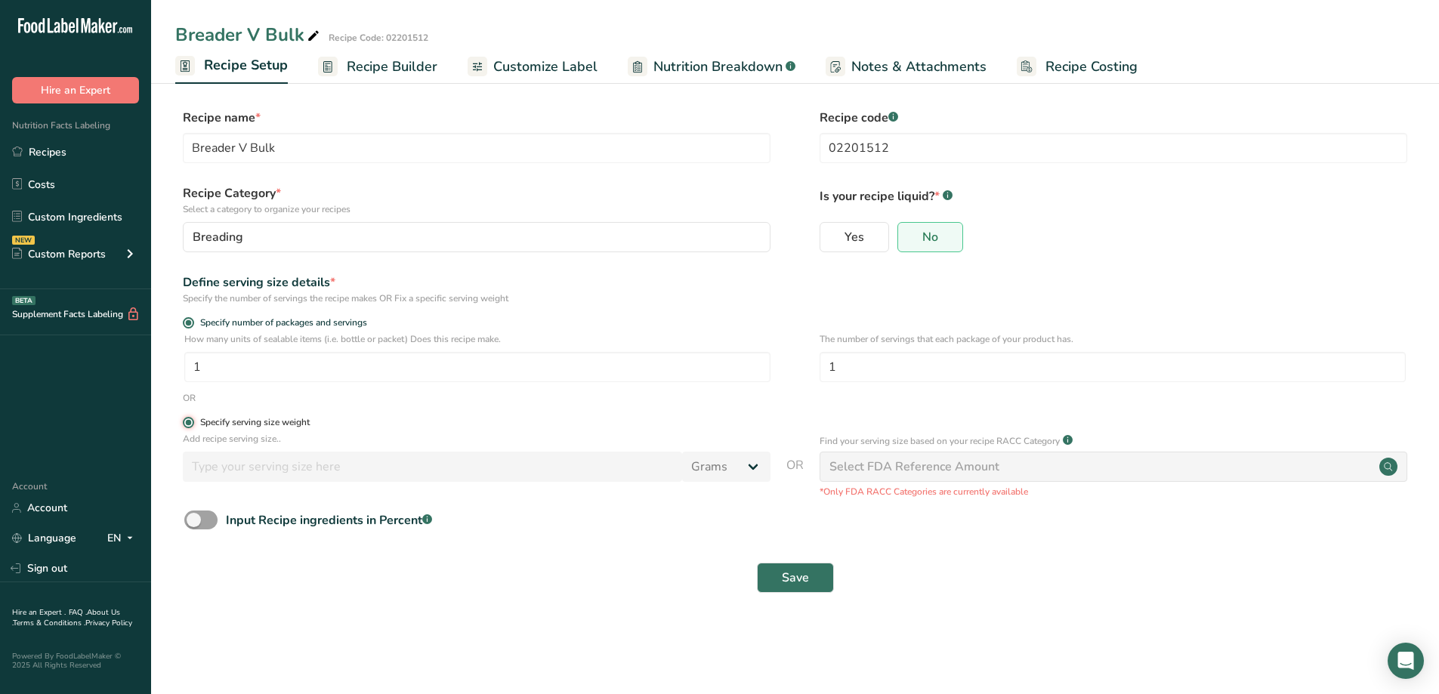
radio input "false"
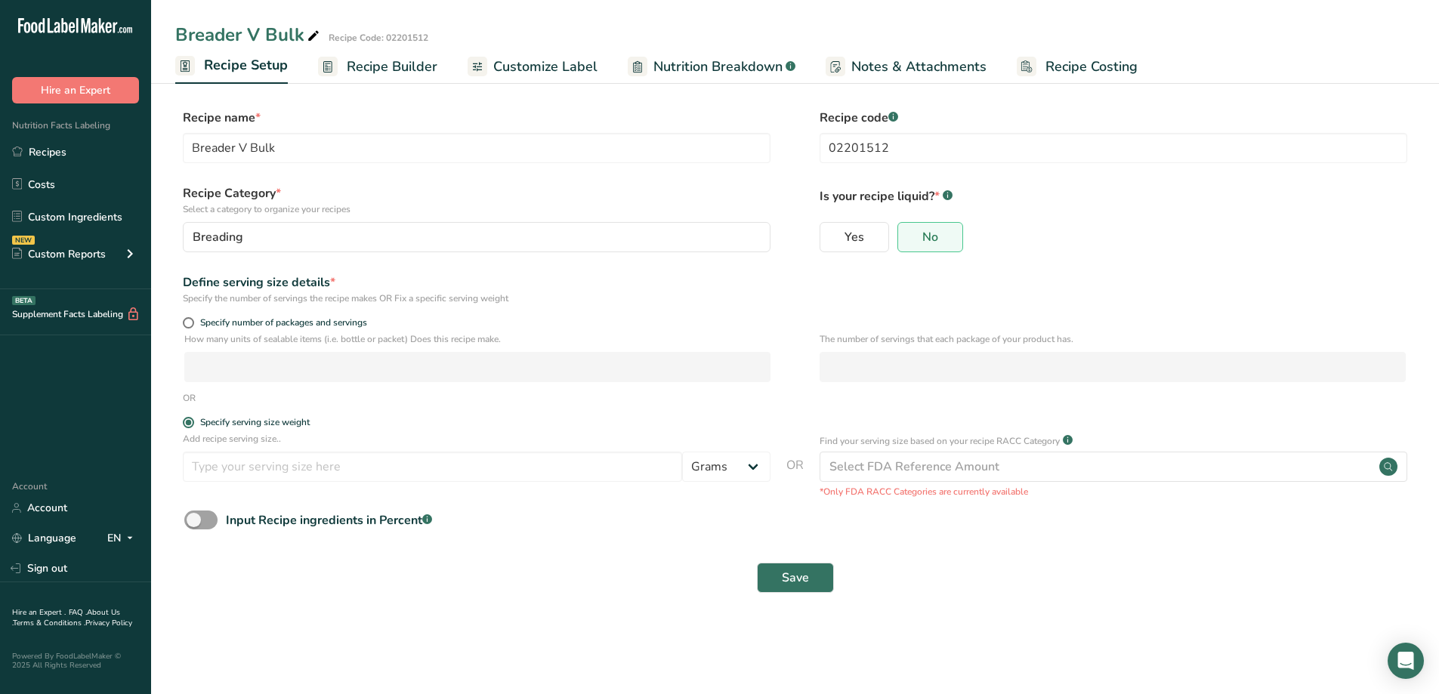
click at [279, 487] on div "Add recipe serving size.. Grams kg mg mcg lb oz l mL fl oz tbsp tsp cup qt gall…" at bounding box center [477, 460] width 588 height 57
click at [412, 468] on input "number" at bounding box center [432, 467] width 499 height 30
type input "30"
click at [810, 576] on button "Save" at bounding box center [795, 578] width 77 height 30
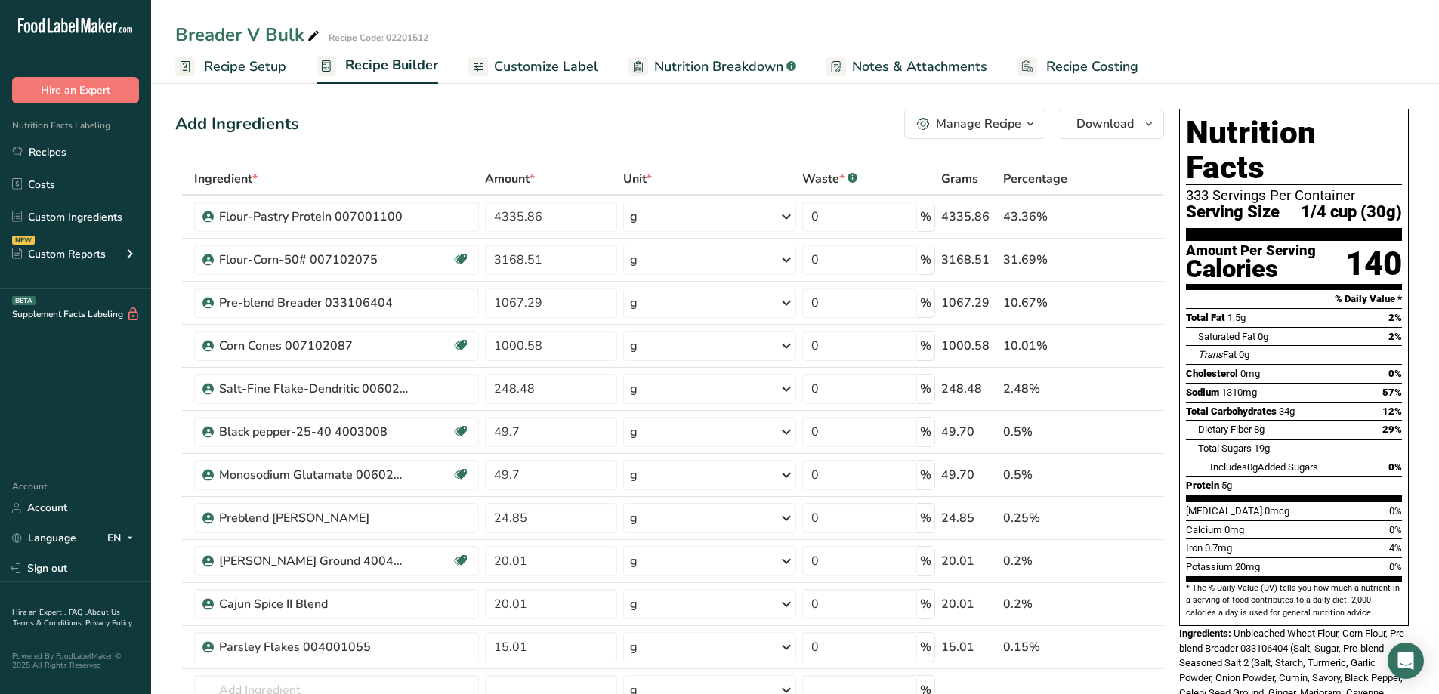
click at [1033, 127] on icon "button" at bounding box center [1030, 124] width 12 height 19
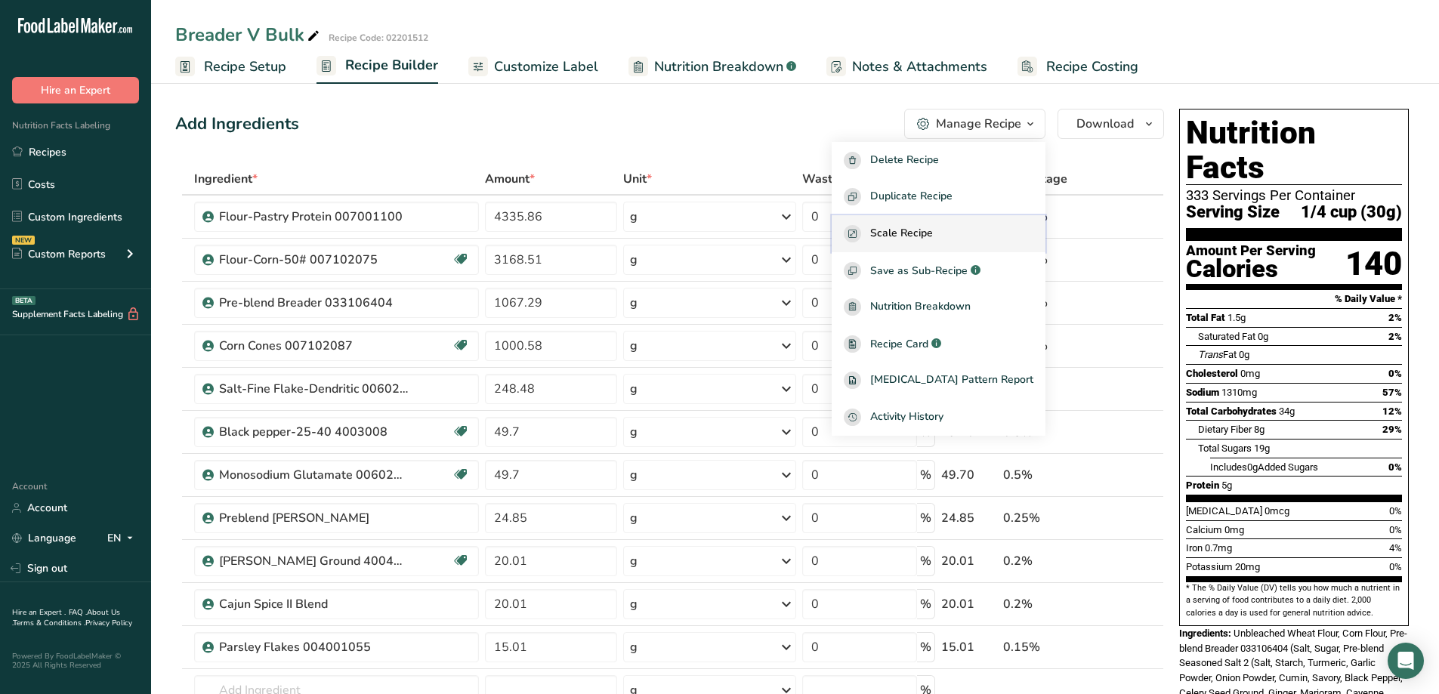
click at [933, 237] on span "Scale Recipe" at bounding box center [901, 233] width 63 height 17
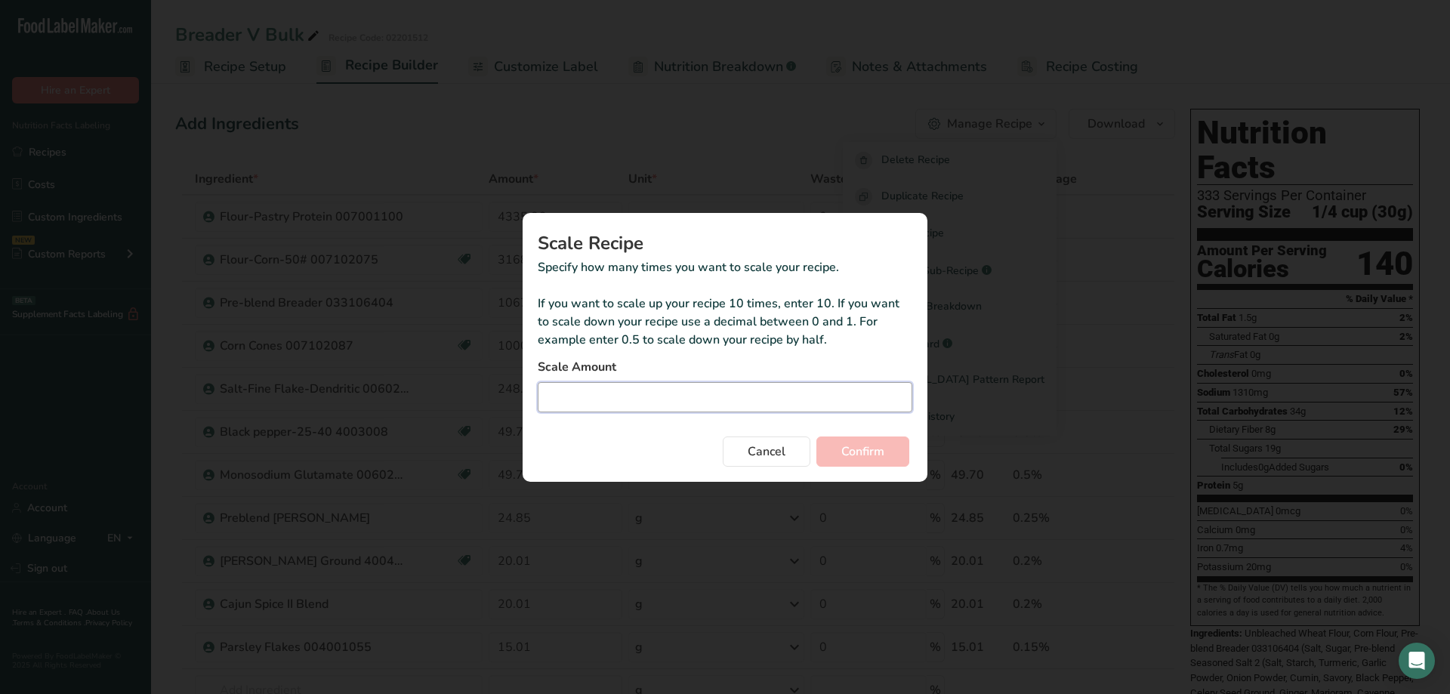
click at [797, 409] on input "Duplicate recipe modal" at bounding box center [725, 397] width 375 height 30
type input "-1.102"
click at [851, 440] on button "Confirm" at bounding box center [863, 452] width 93 height 30
drag, startPoint x: 629, startPoint y: 403, endPoint x: 476, endPoint y: 384, distance: 154.5
click at [517, 401] on div "Scale Recipe Specify how many times you want to scale your recipe. If you want …" at bounding box center [725, 347] width 453 height 317
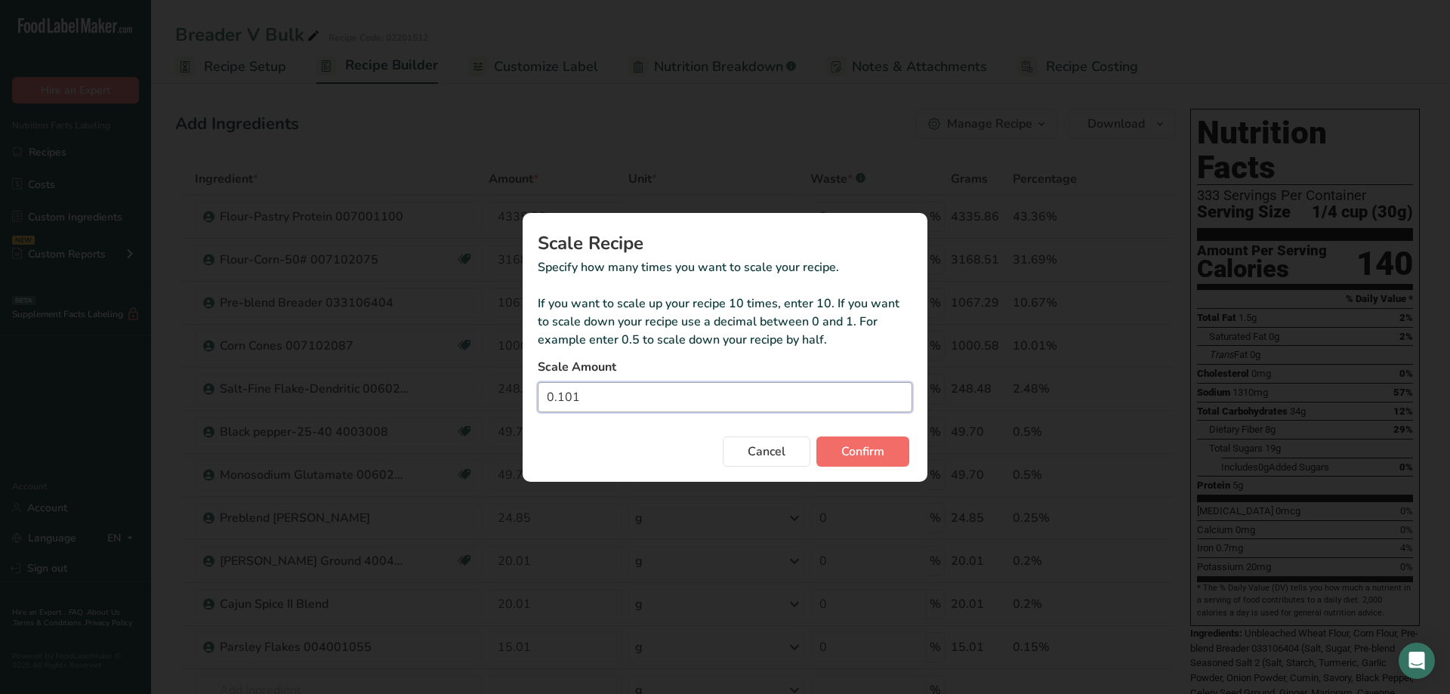
type input "0.101"
click at [889, 448] on button "Confirm" at bounding box center [863, 452] width 93 height 30
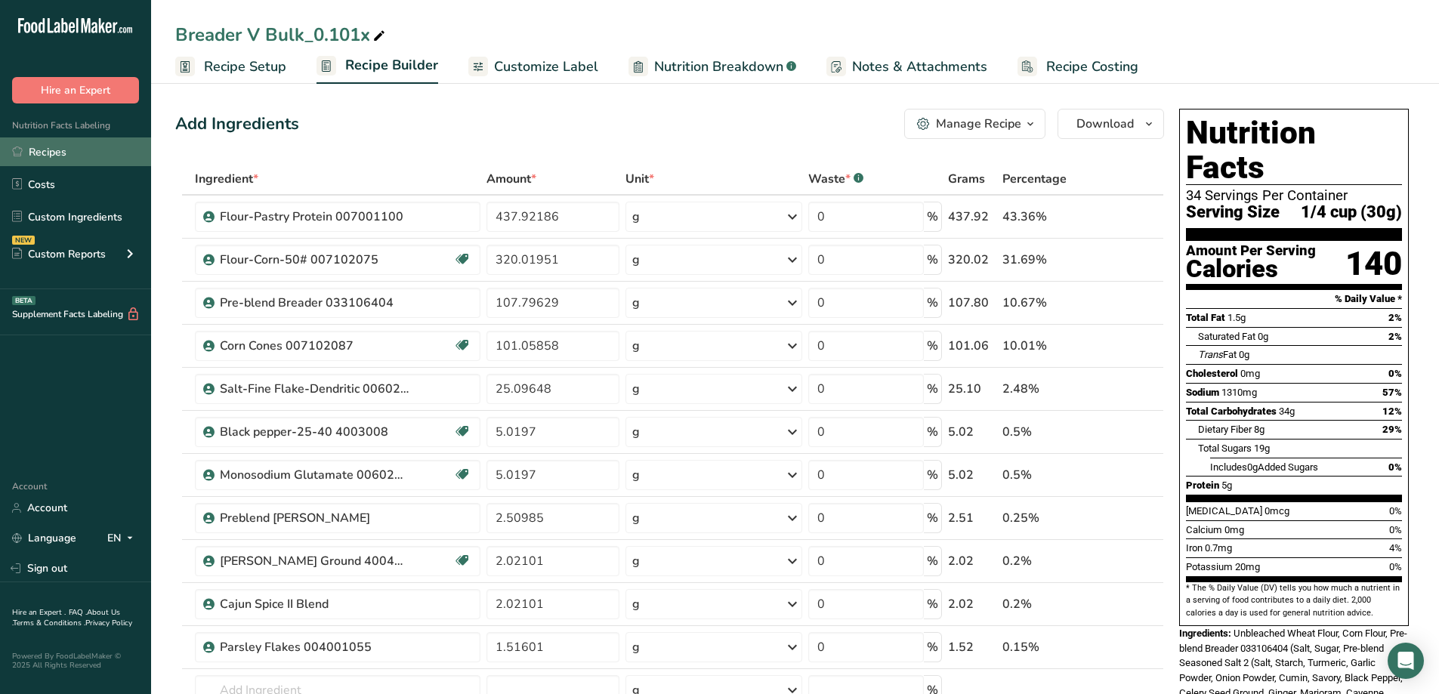
click at [48, 145] on link "Recipes" at bounding box center [75, 151] width 151 height 29
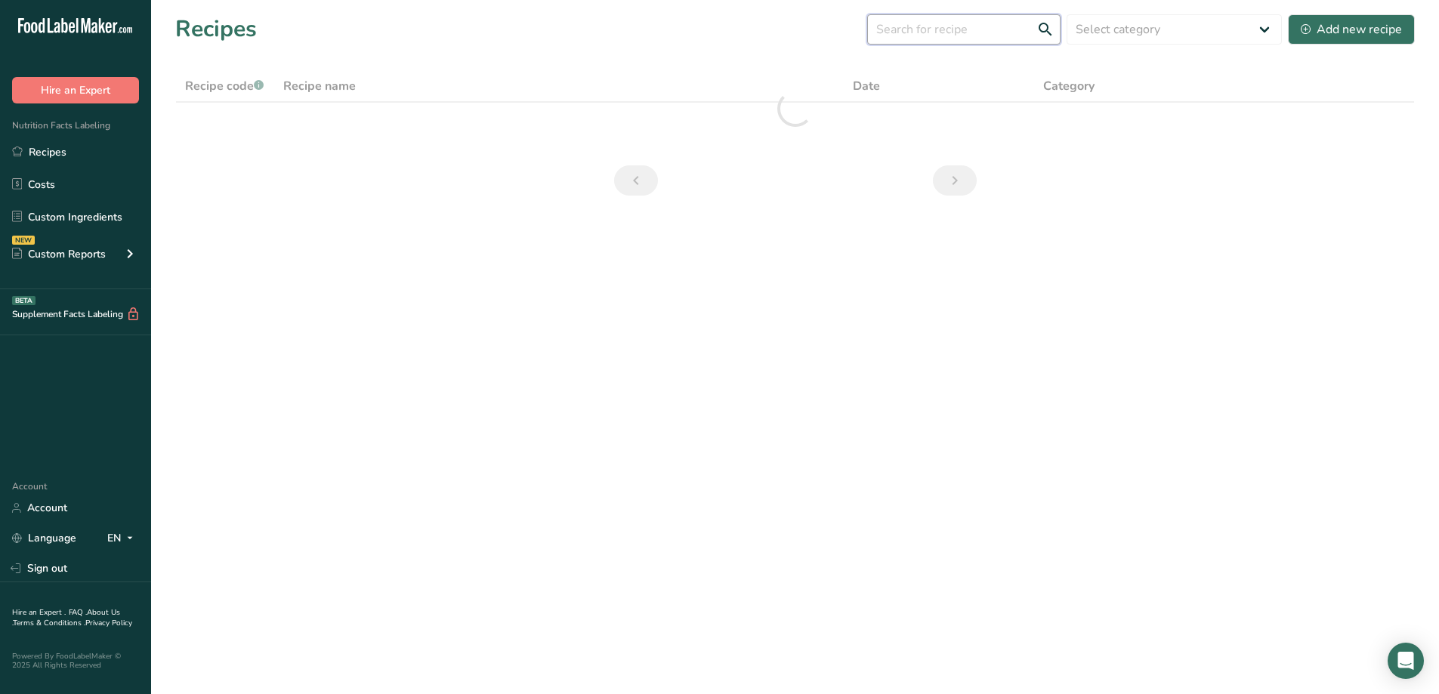
click at [980, 26] on input "text" at bounding box center [963, 29] width 193 height 30
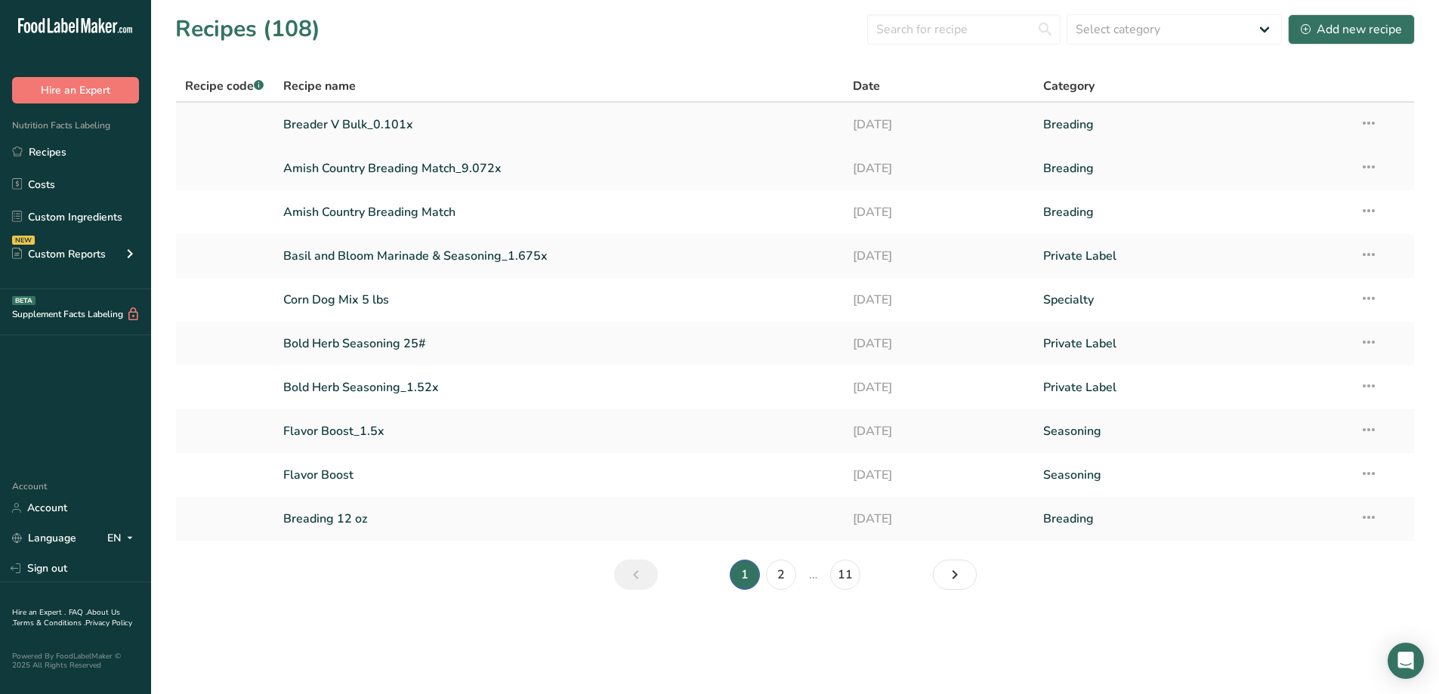
click at [1377, 122] on icon at bounding box center [1369, 123] width 18 height 27
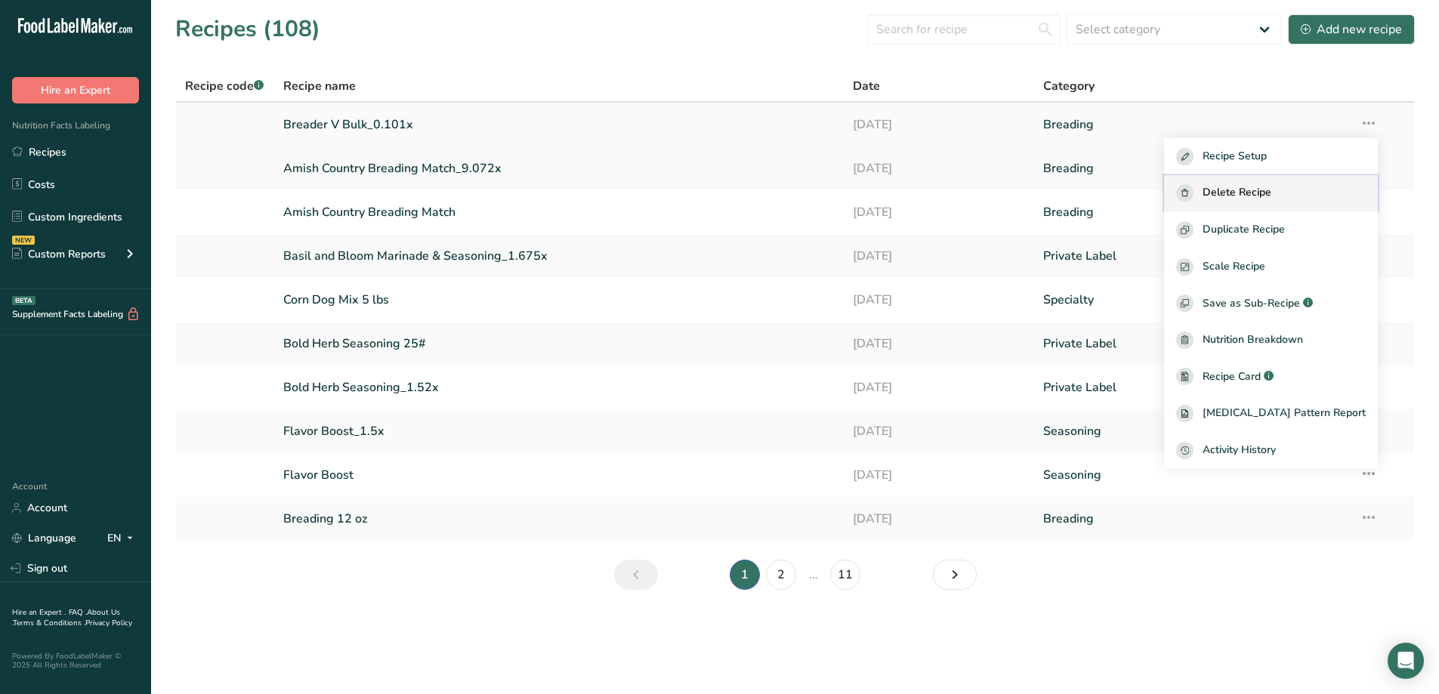
click at [1325, 201] on div "Delete Recipe" at bounding box center [1271, 192] width 190 height 17
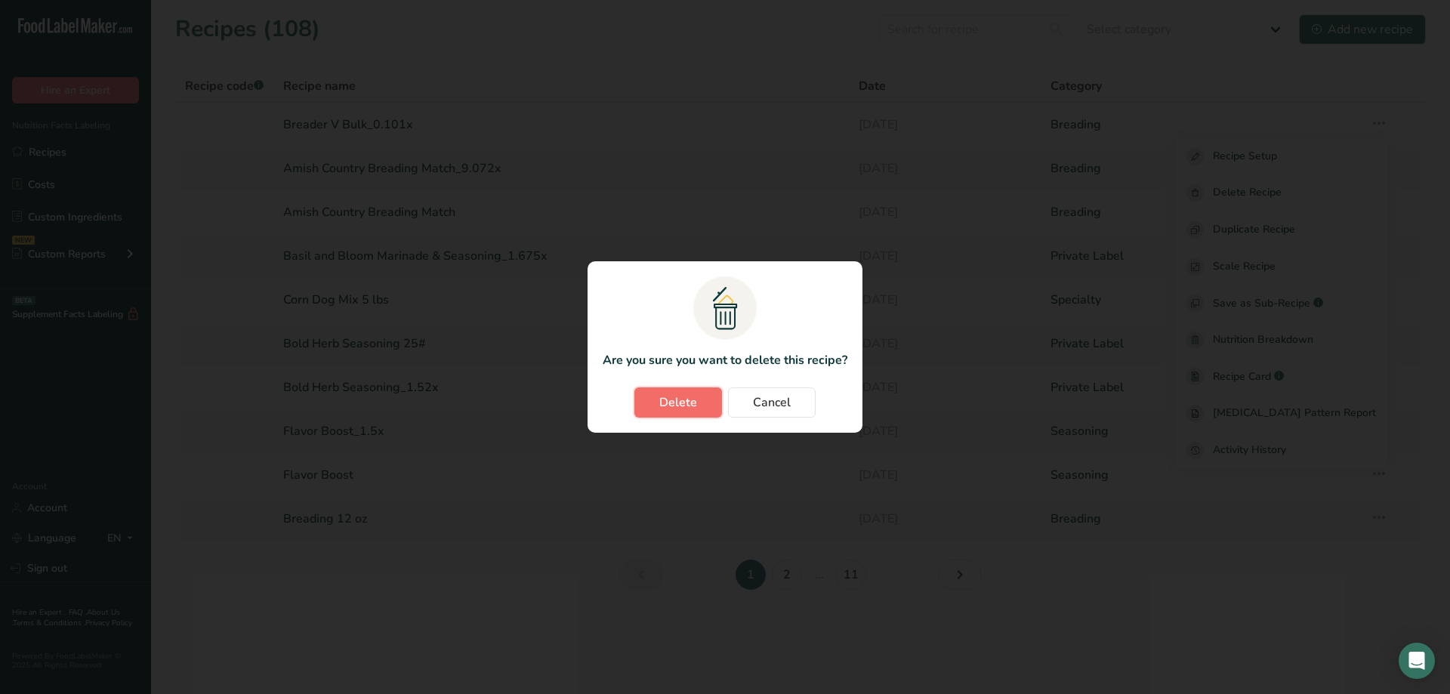
click at [676, 395] on button "Delete" at bounding box center [678, 402] width 88 height 30
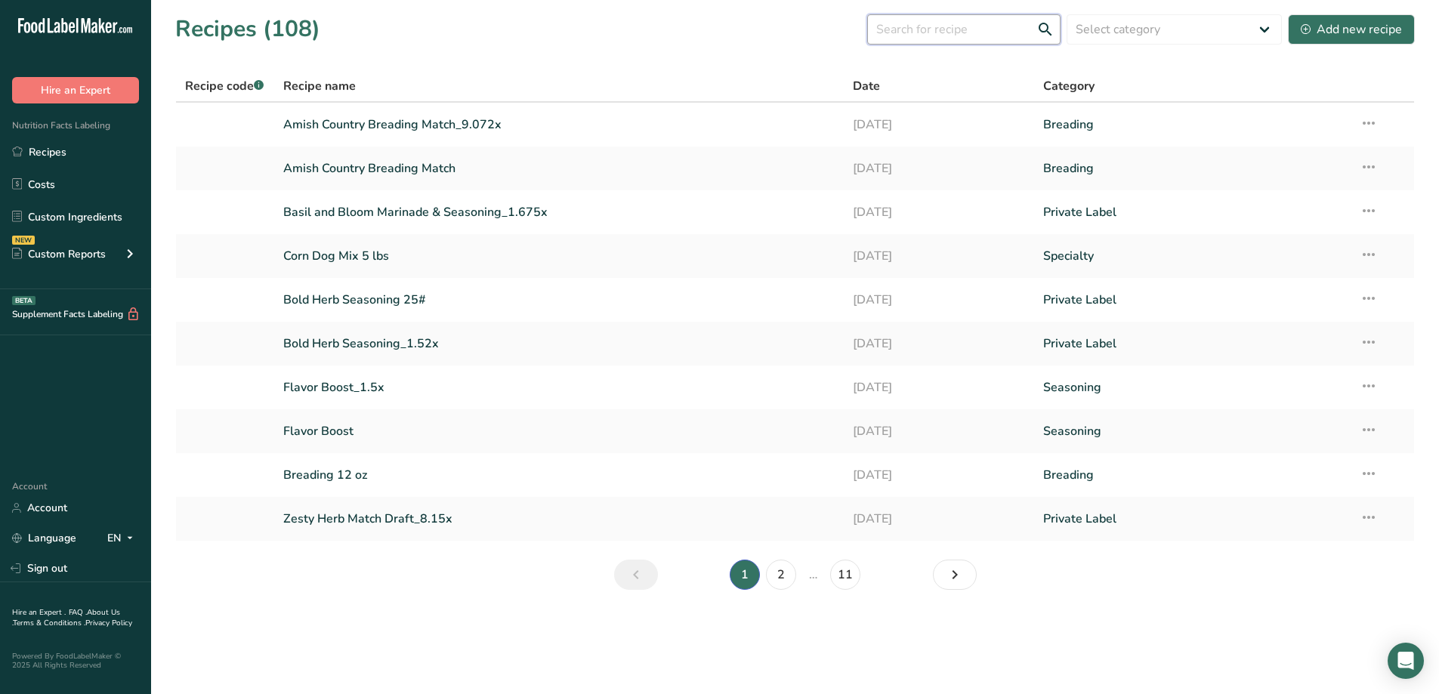
click at [881, 36] on input "text" at bounding box center [963, 29] width 193 height 30
click at [1045, 23] on input "steak" at bounding box center [963, 29] width 193 height 30
click at [1026, 32] on input "steak" at bounding box center [963, 29] width 193 height 30
drag, startPoint x: 947, startPoint y: 25, endPoint x: 784, endPoint y: 0, distance: 165.0
click at [792, 12] on div "Recipes (108) steak Select category All Baked Goods Batter Beverages Breading C…" at bounding box center [794, 29] width 1239 height 34
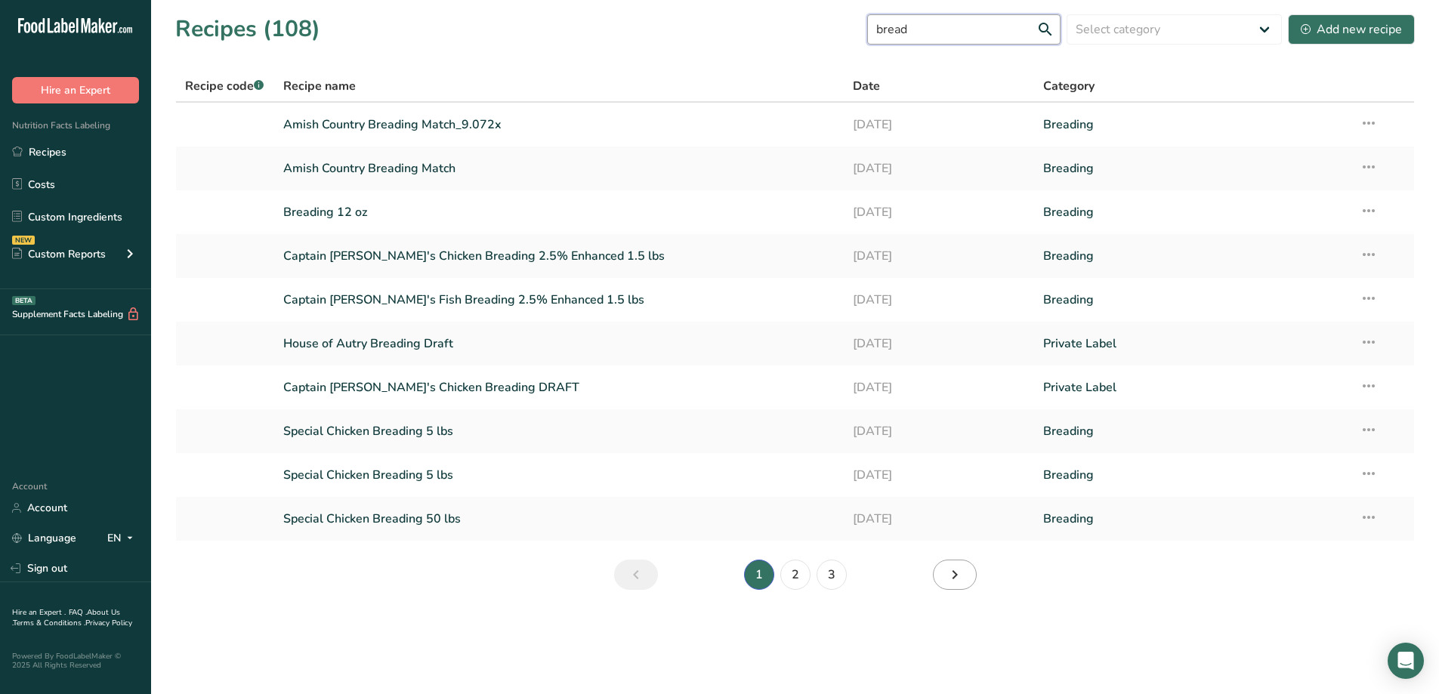
type input "bread"
click at [962, 571] on icon "Next page" at bounding box center [955, 574] width 18 height 27
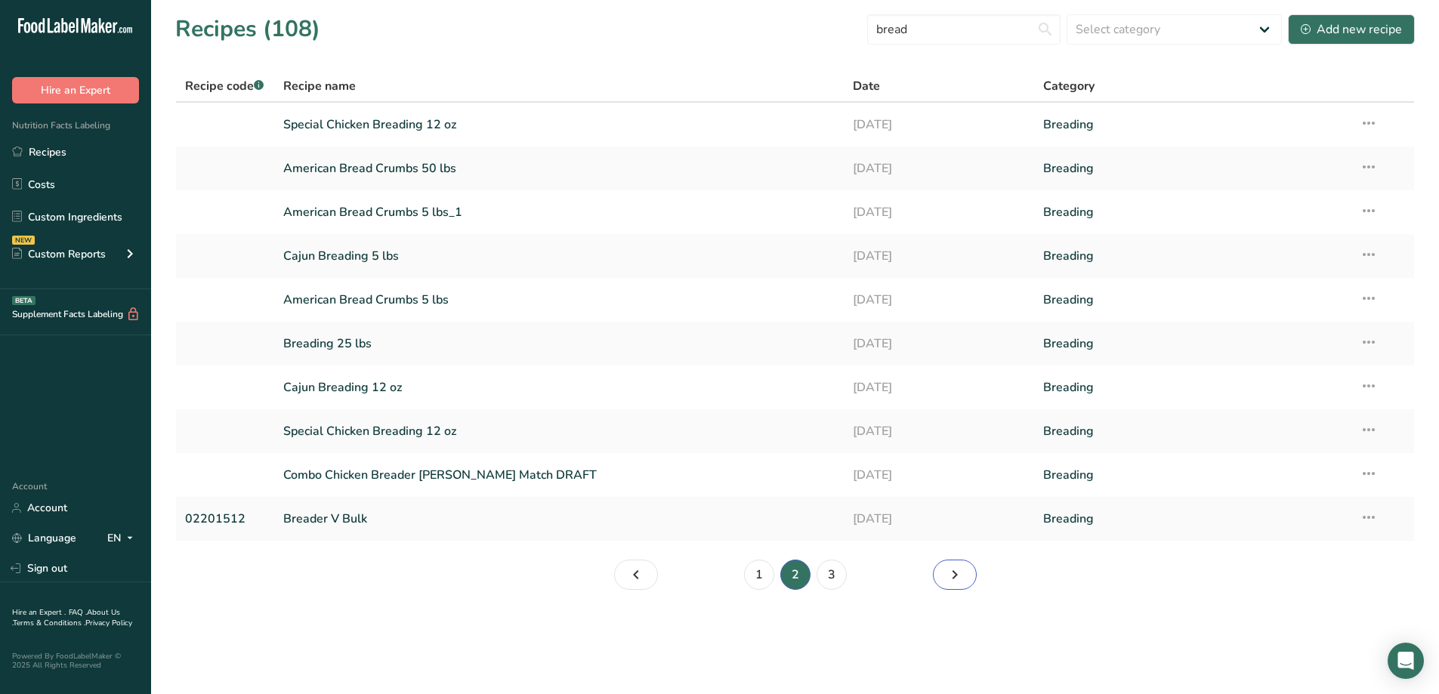
click at [968, 579] on link "Page 3." at bounding box center [955, 575] width 44 height 30
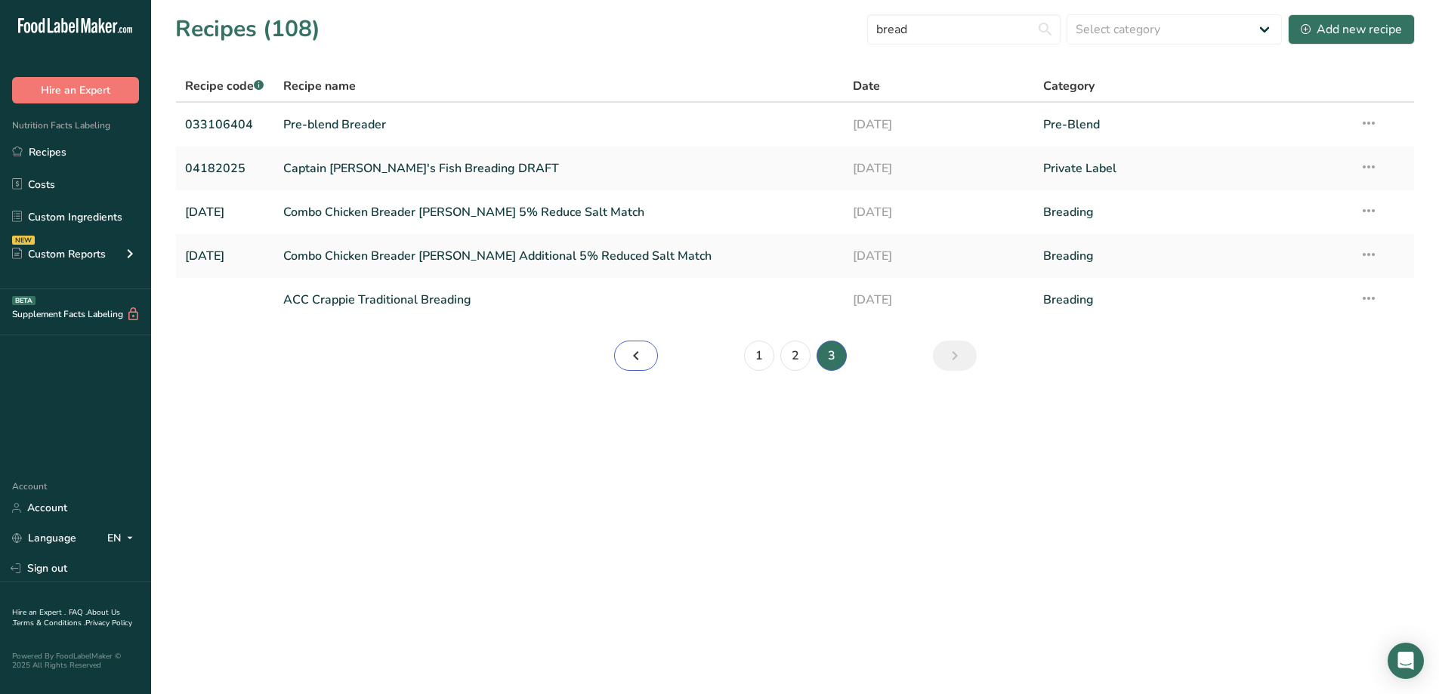
click at [640, 347] on icon "Page 2." at bounding box center [636, 355] width 18 height 27
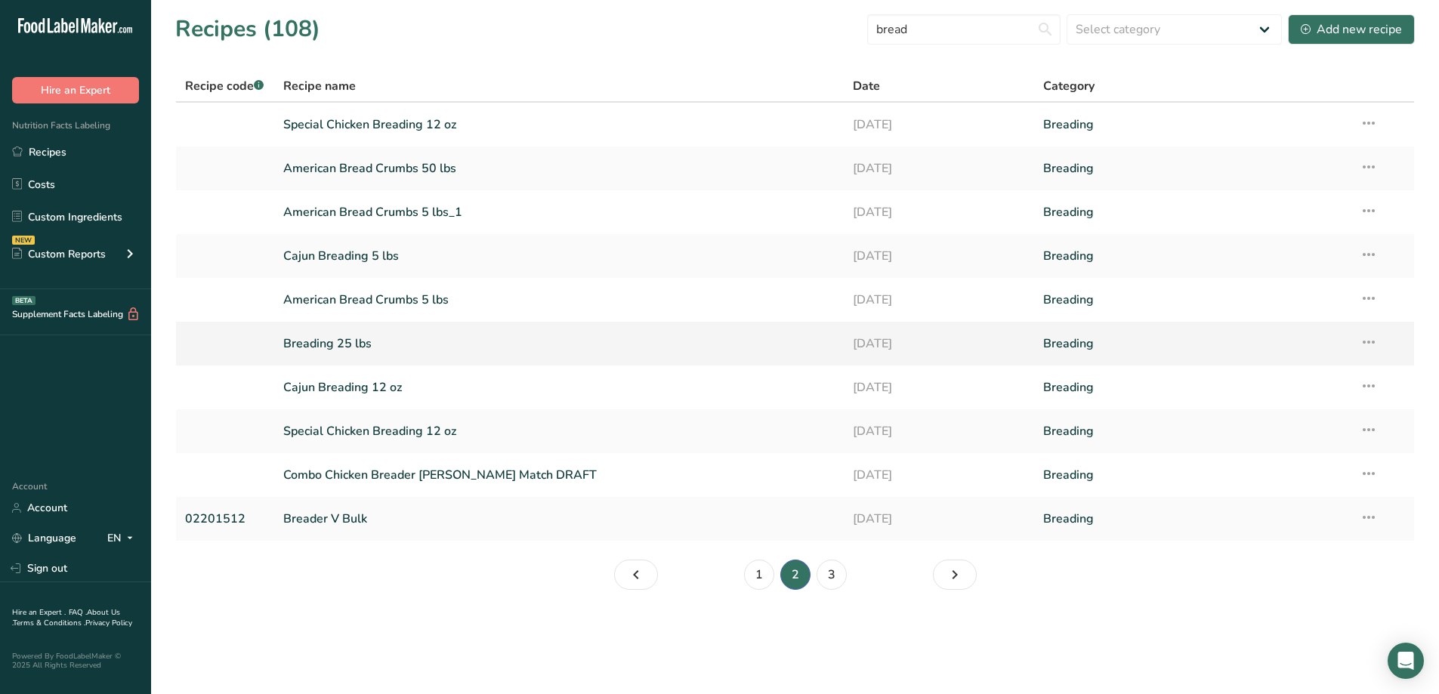
click at [606, 347] on link "Breading 25 lbs" at bounding box center [559, 344] width 552 height 32
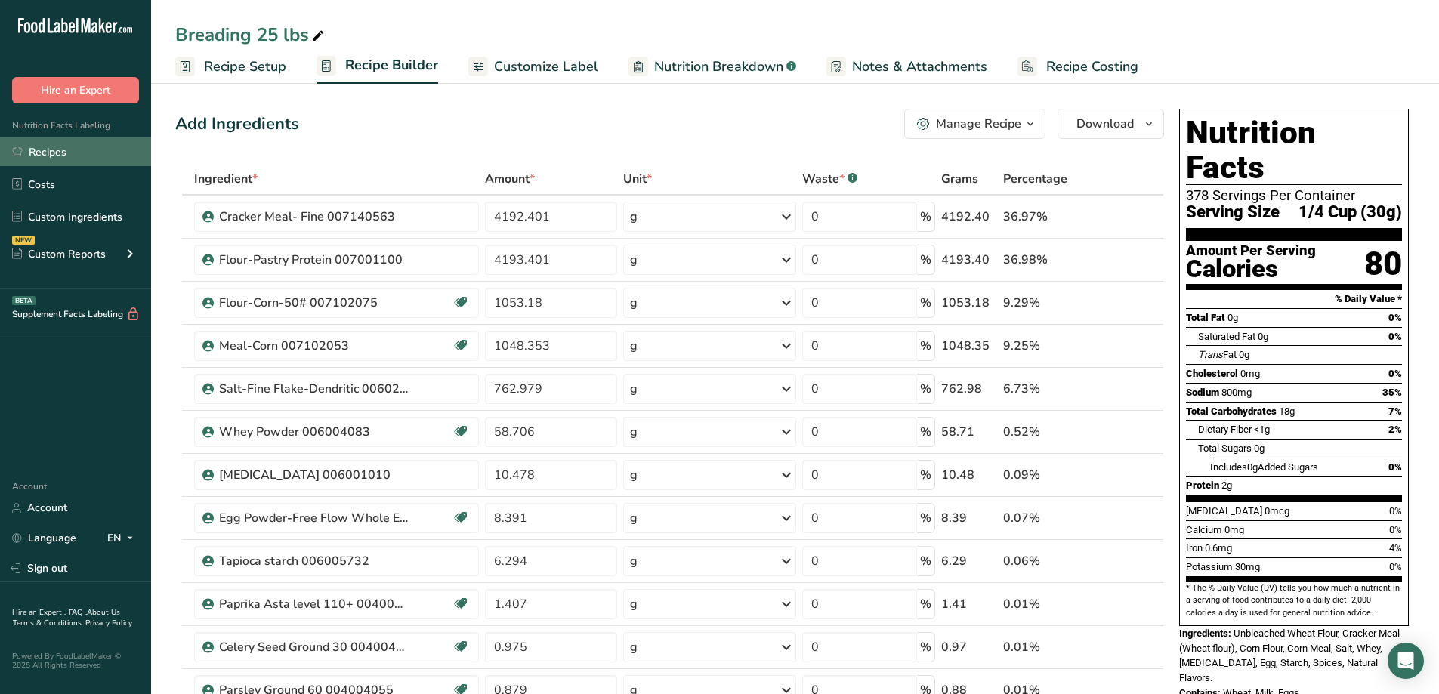
click at [31, 143] on link "Recipes" at bounding box center [75, 151] width 151 height 29
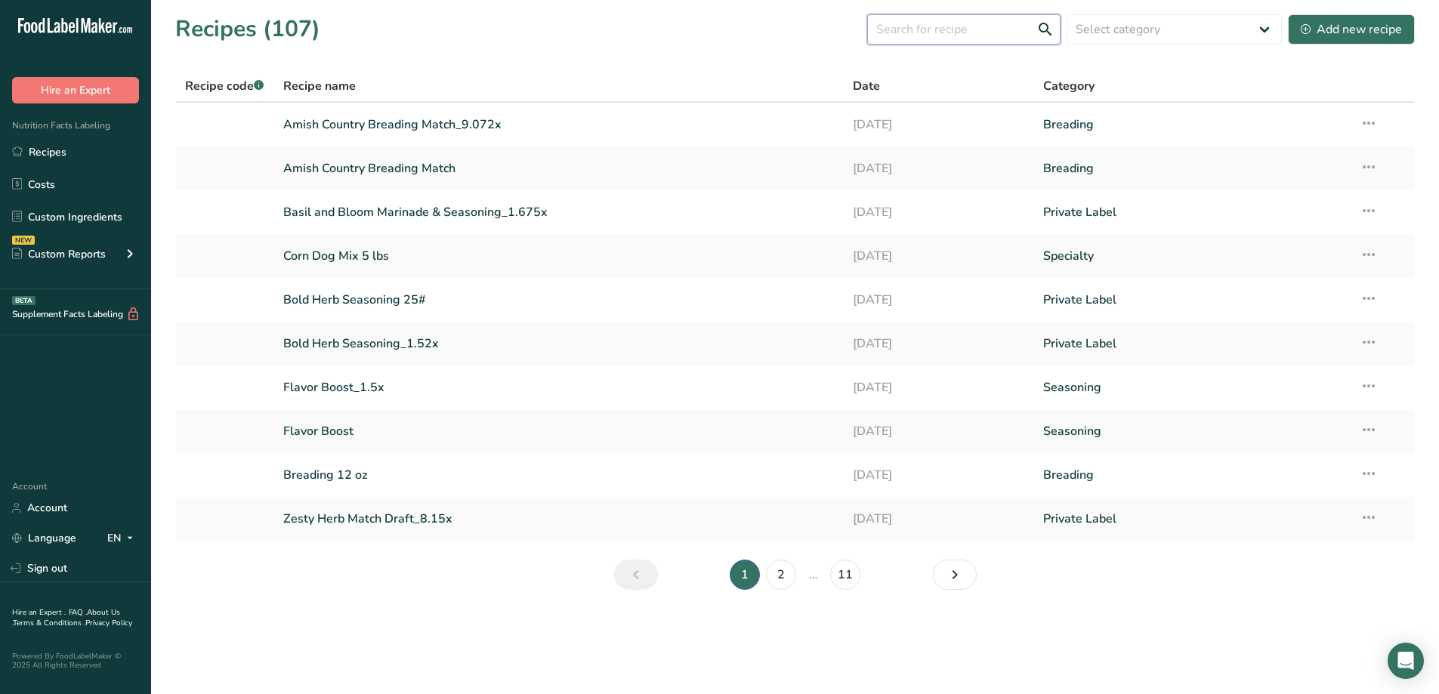
drag, startPoint x: 974, startPoint y: 36, endPoint x: 966, endPoint y: 34, distance: 8.4
click at [970, 35] on input "text" at bounding box center [963, 29] width 193 height 30
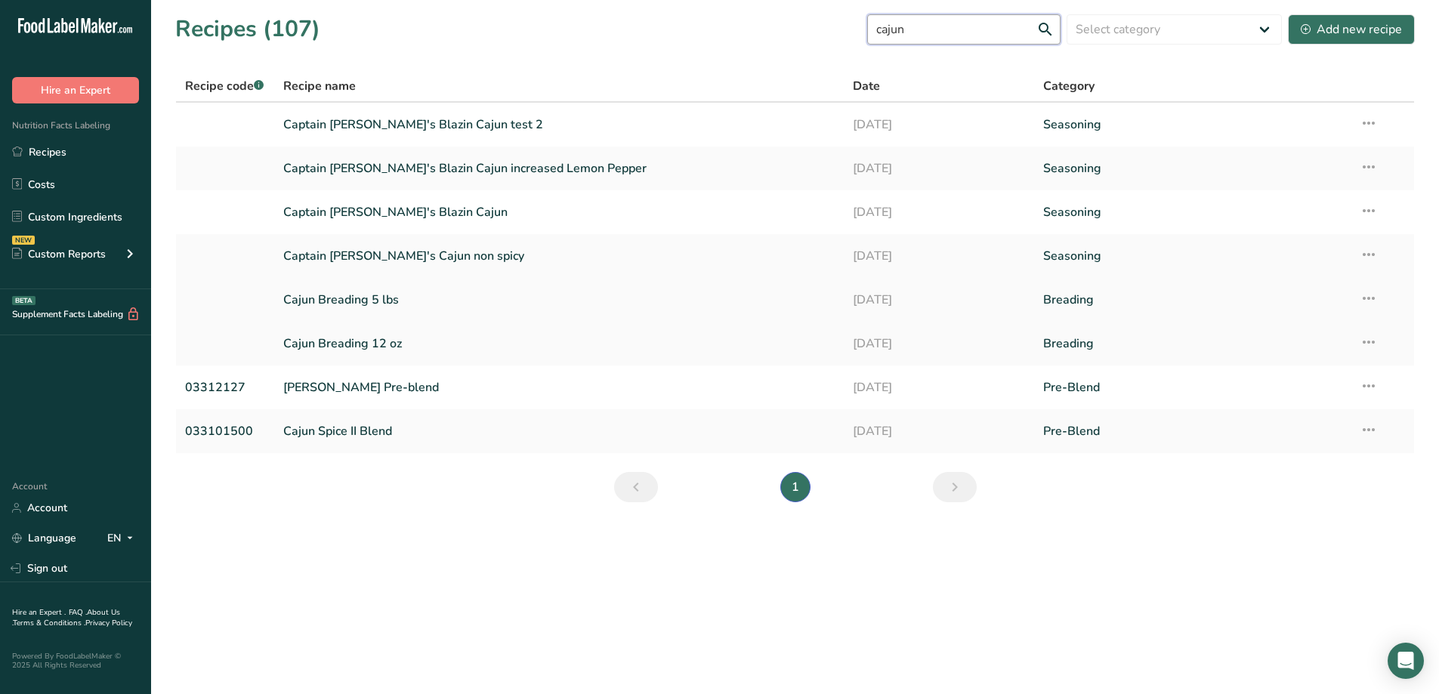
type input "cajun"
click at [325, 289] on link "Cajun Breading 5 lbs" at bounding box center [559, 300] width 552 height 32
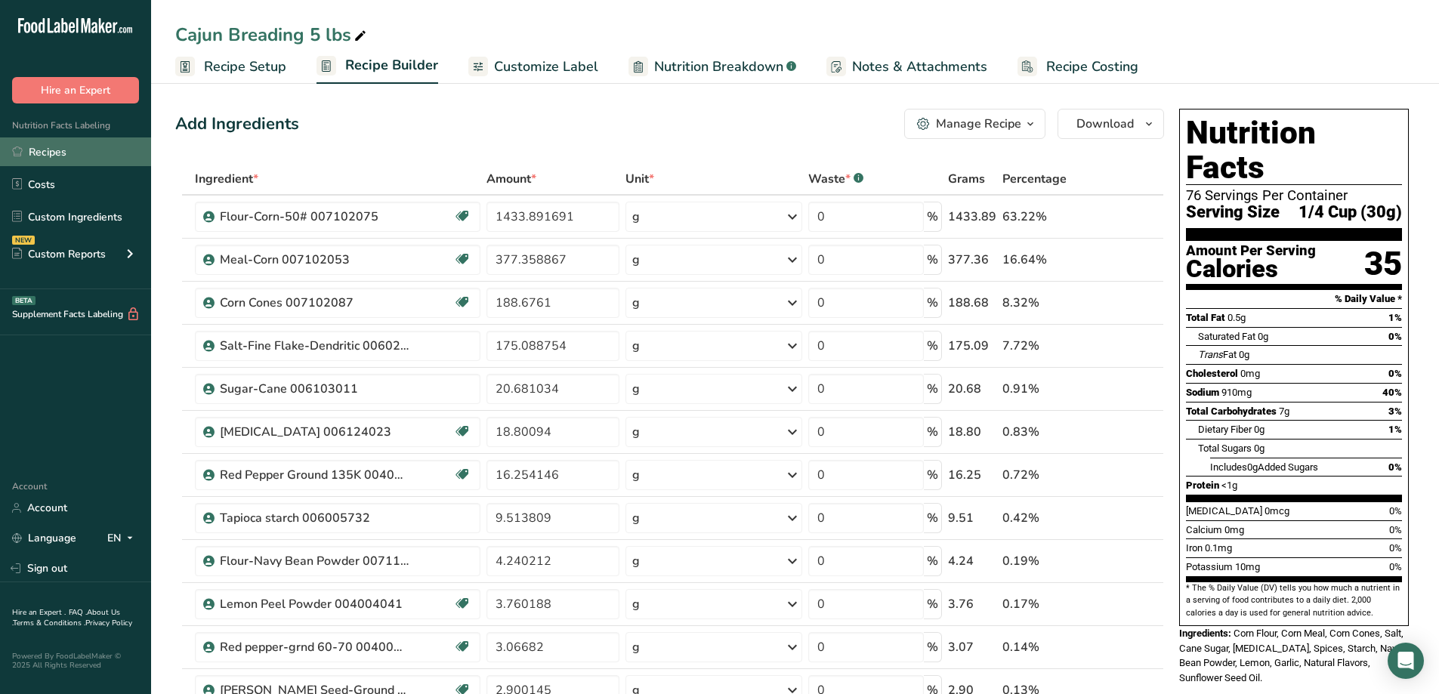
click at [45, 159] on link "Recipes" at bounding box center [75, 151] width 151 height 29
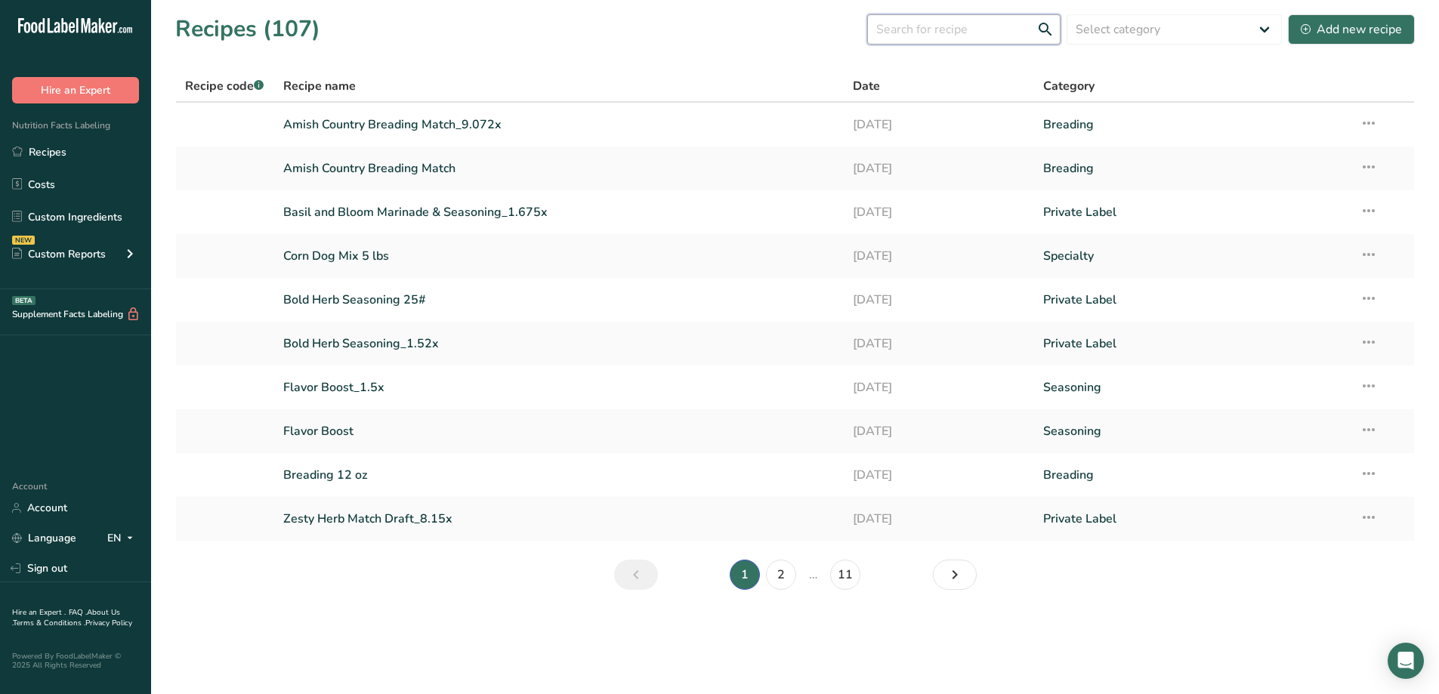
click at [952, 33] on input "text" at bounding box center [963, 29] width 193 height 30
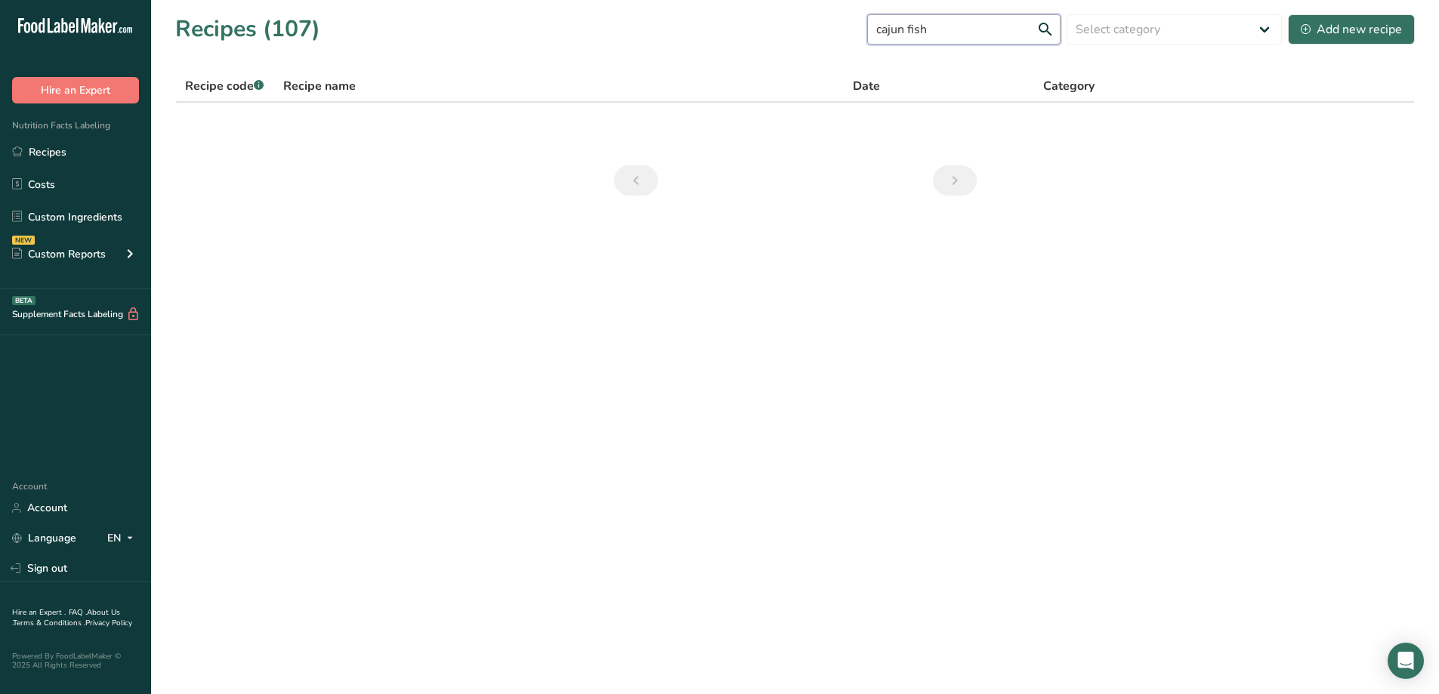
click at [1049, 30] on input "cajun fish" at bounding box center [963, 29] width 193 height 30
drag, startPoint x: 922, startPoint y: 26, endPoint x: 966, endPoint y: 34, distance: 44.5
click at [966, 34] on input "cajun fish" at bounding box center [963, 29] width 193 height 30
click at [1046, 29] on input "cajun" at bounding box center [963, 29] width 193 height 30
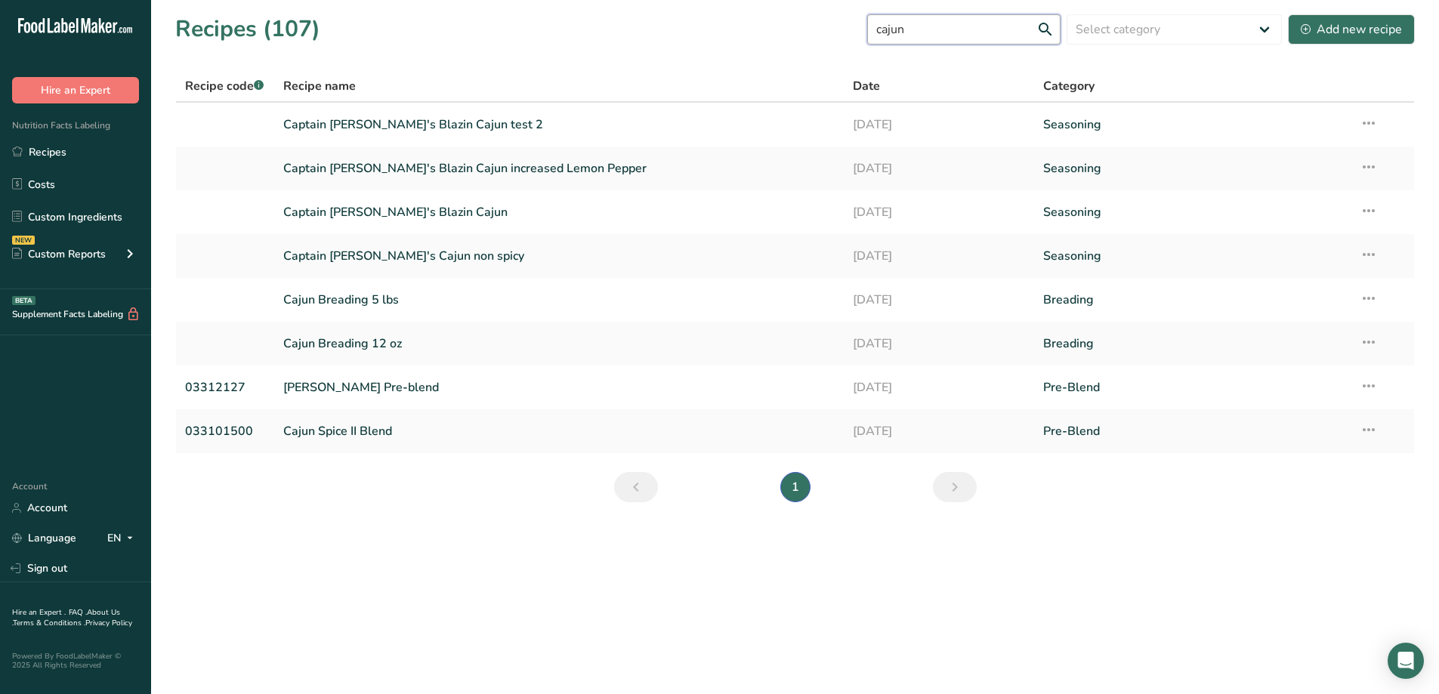
type input "cajun"
drag, startPoint x: 945, startPoint y: 32, endPoint x: 869, endPoint y: 33, distance: 76.3
click at [869, 33] on div "Recipes (107) cajun Select category All Baked Goods Batter Beverages Breading C…" at bounding box center [794, 29] width 1239 height 34
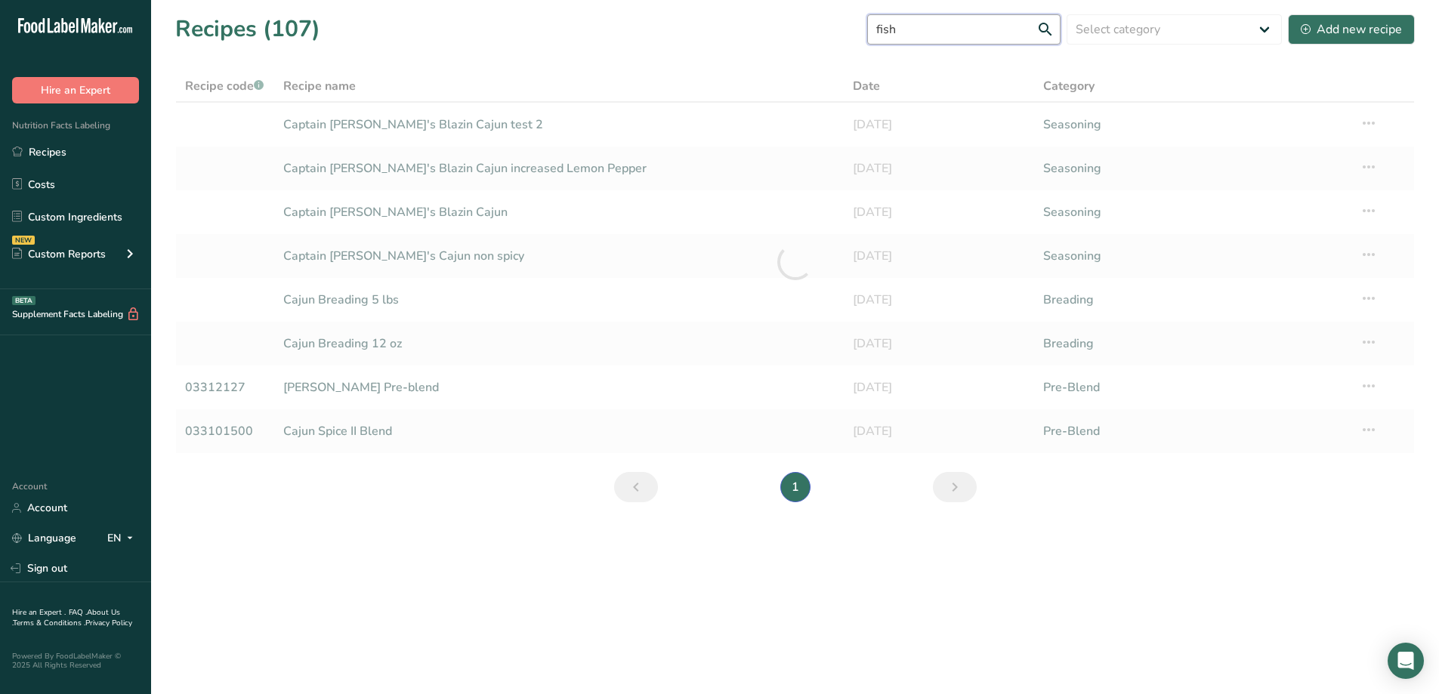
type input "fish"
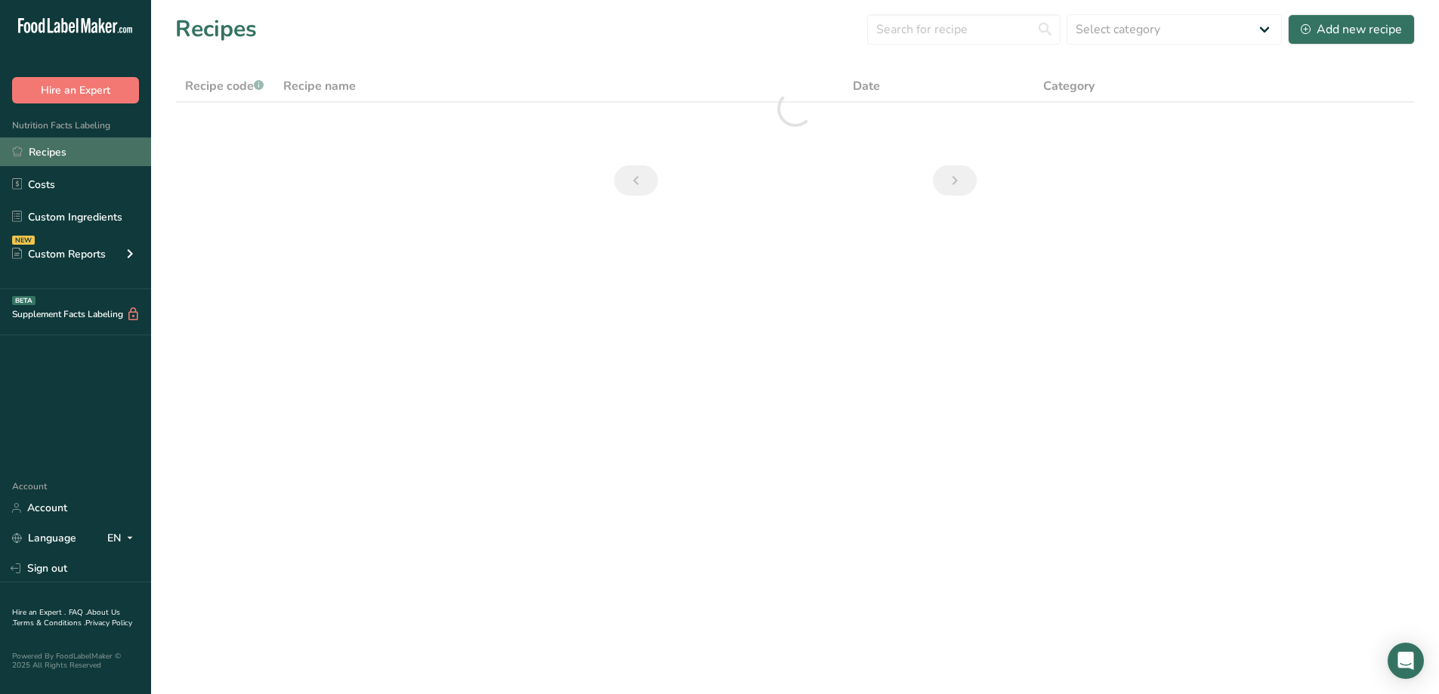
click at [63, 153] on link "Recipes" at bounding box center [75, 151] width 151 height 29
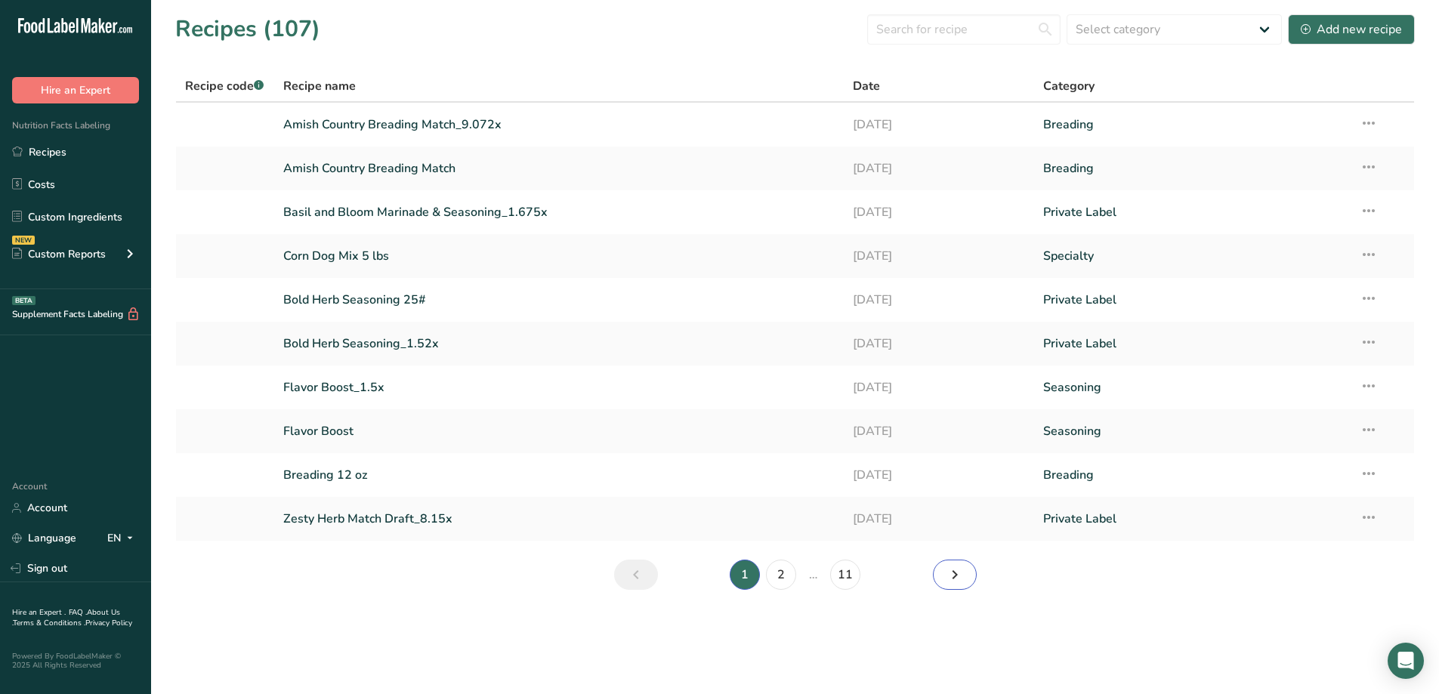
click at [944, 583] on link "Next page" at bounding box center [955, 575] width 44 height 30
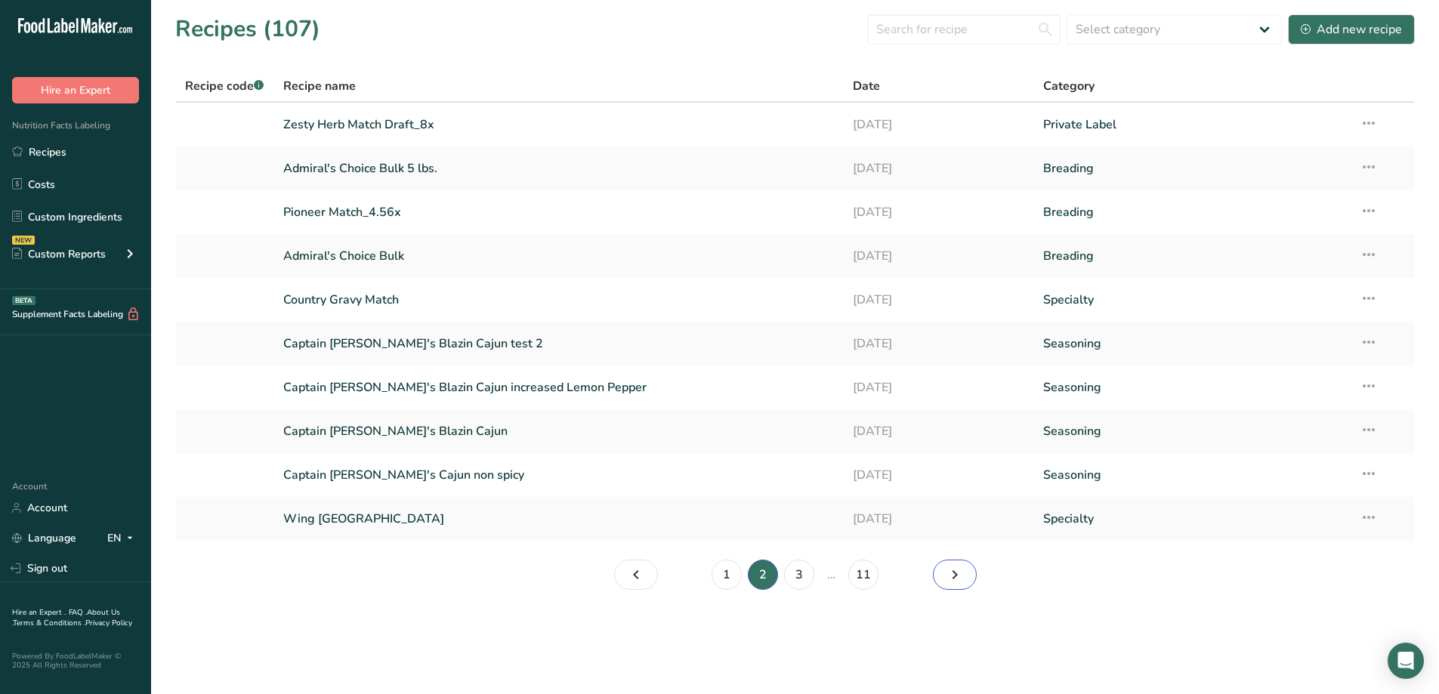
click at [943, 578] on link "Page 3." at bounding box center [955, 575] width 44 height 30
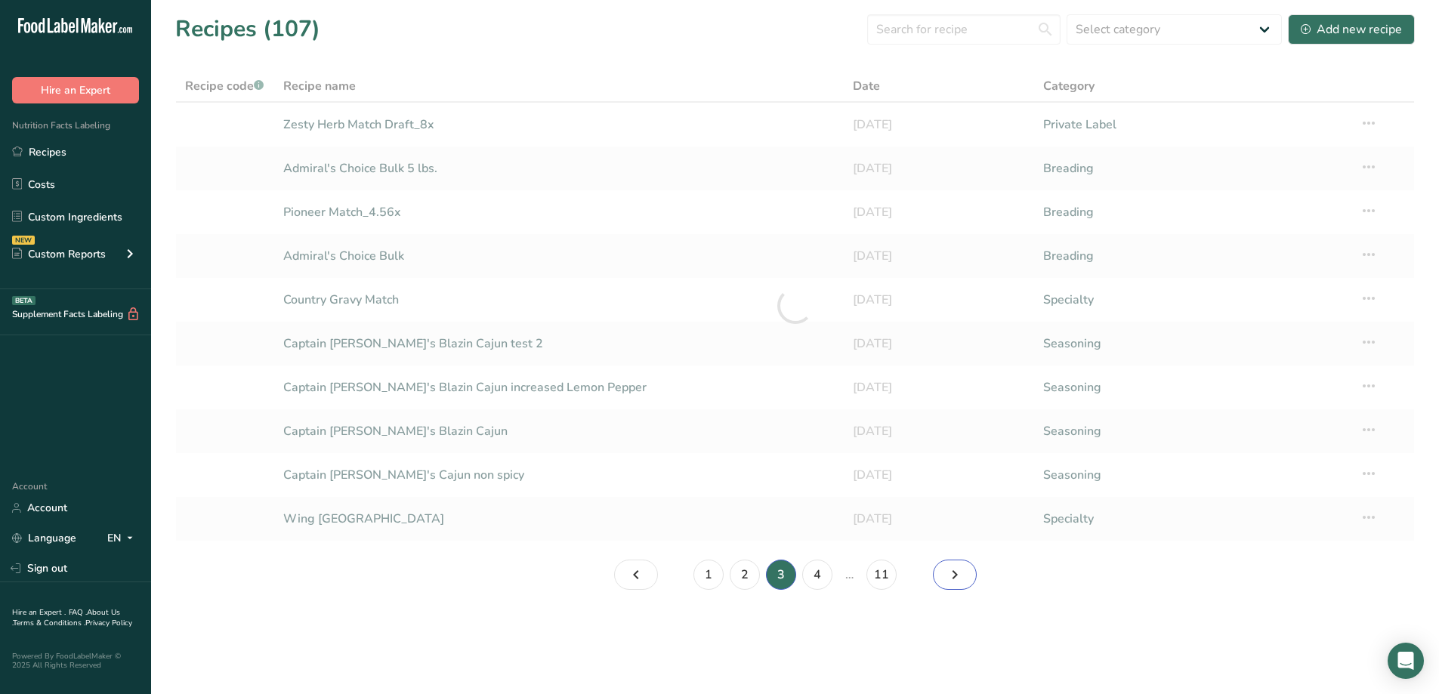
click at [941, 579] on link "Page 4." at bounding box center [955, 575] width 44 height 30
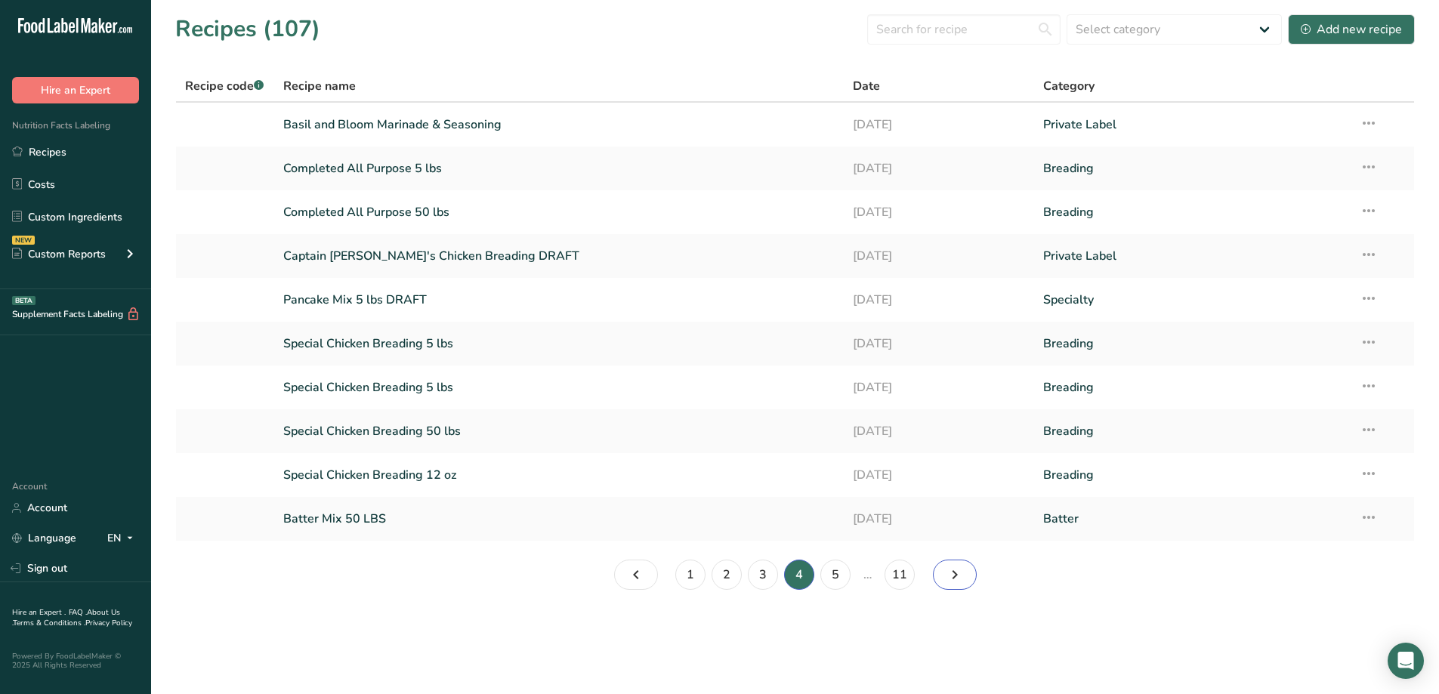
click at [955, 573] on icon "Page 5." at bounding box center [955, 574] width 18 height 27
